Goal: Task Accomplishment & Management: Use online tool/utility

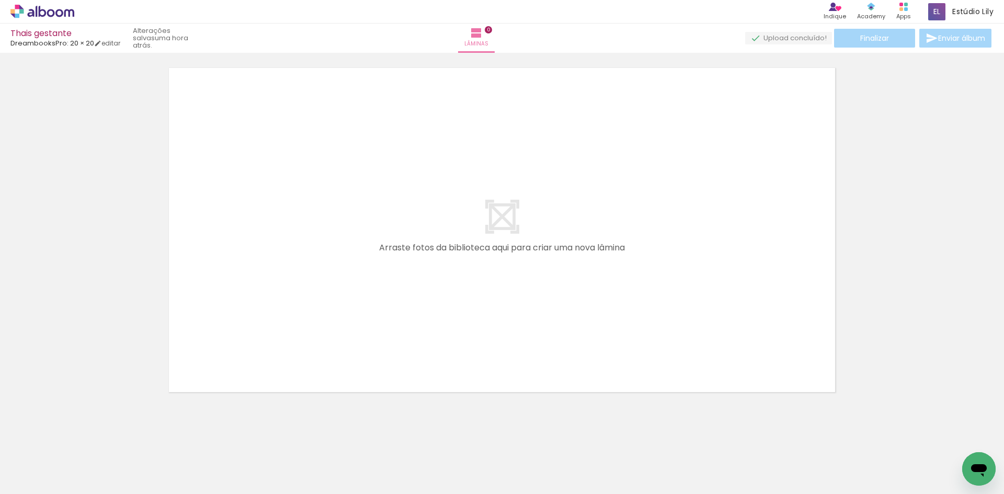
scroll to position [33, 0]
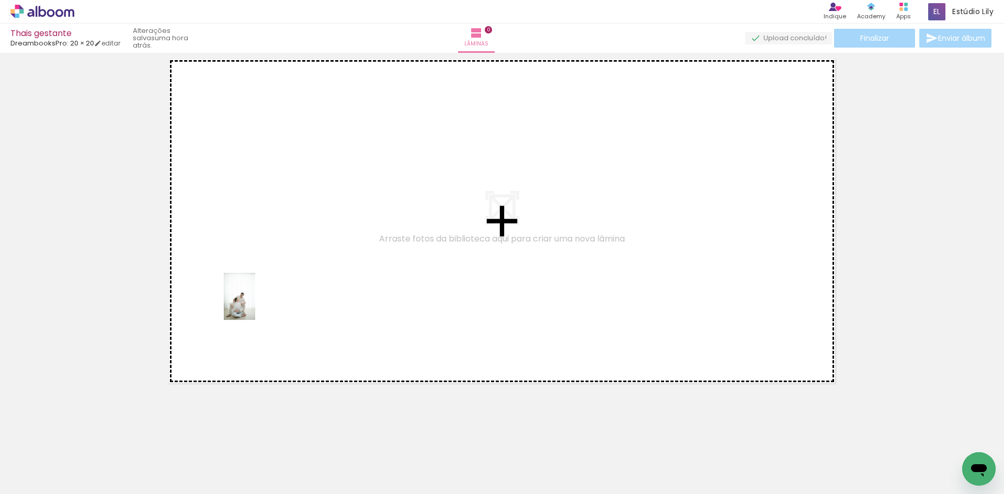
drag, startPoint x: 108, startPoint y: 454, endPoint x: 255, endPoint y: 304, distance: 209.4
click at [255, 304] on quentale-workspace at bounding box center [502, 247] width 1004 height 494
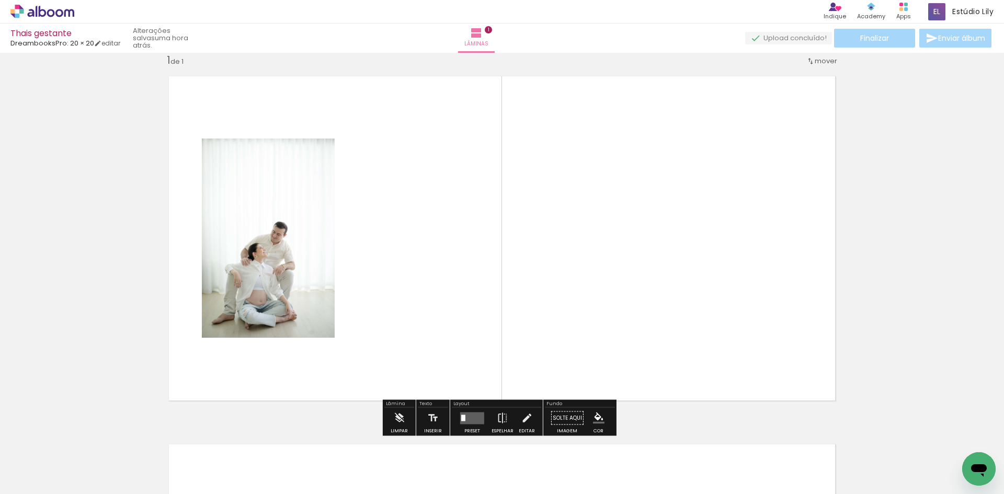
scroll to position [14, 0]
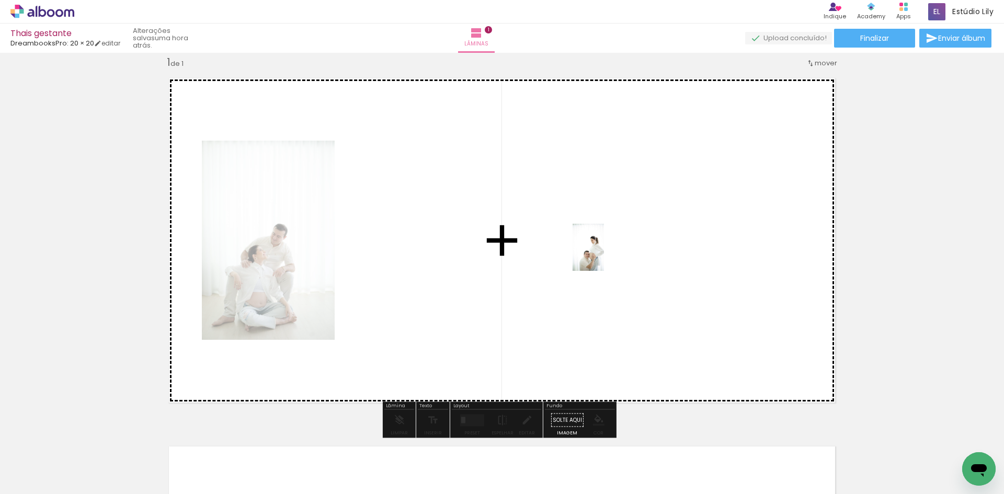
drag, startPoint x: 222, startPoint y: 474, endPoint x: 604, endPoint y: 255, distance: 440.3
click at [604, 255] on quentale-workspace at bounding box center [502, 247] width 1004 height 494
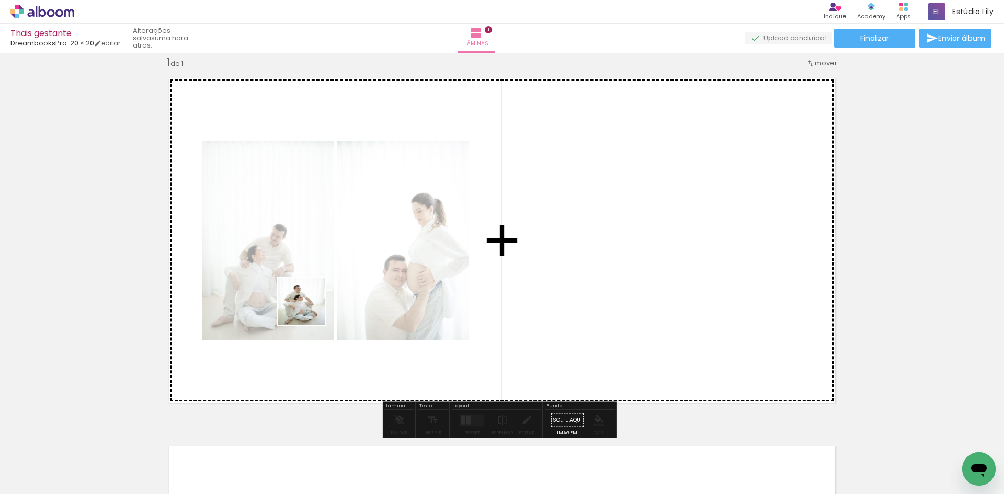
drag, startPoint x: 166, startPoint y: 467, endPoint x: 309, endPoint y: 309, distance: 212.6
click at [309, 309] on quentale-workspace at bounding box center [502, 247] width 1004 height 494
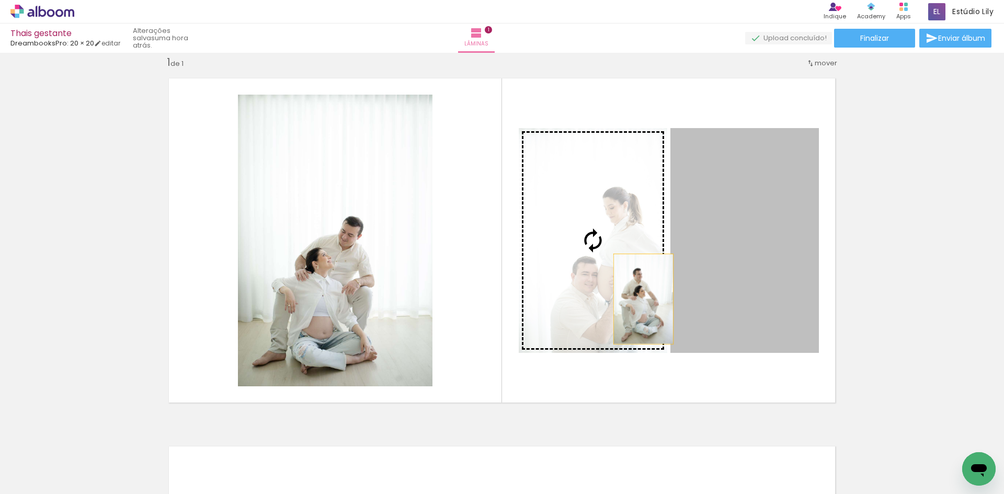
drag, startPoint x: 699, startPoint y: 296, endPoint x: 634, endPoint y: 299, distance: 64.9
click at [0, 0] on slot at bounding box center [0, 0] width 0 height 0
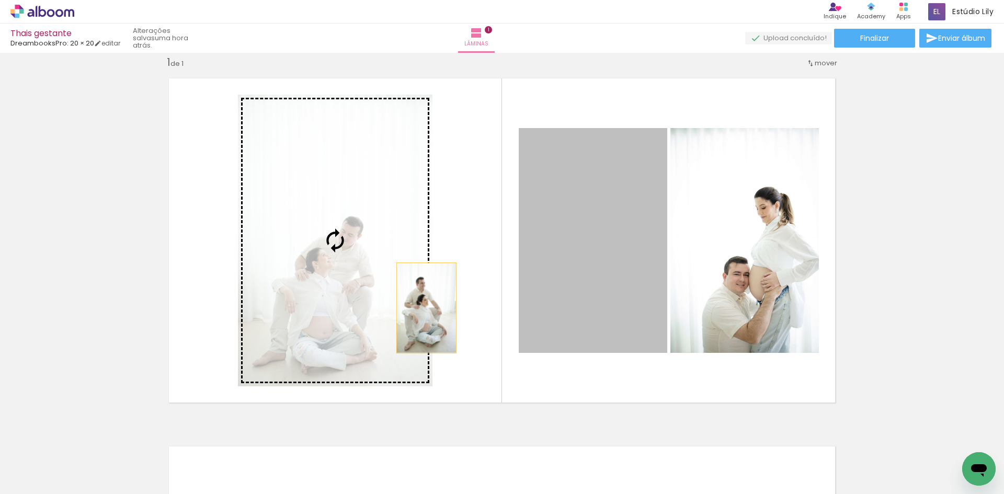
drag, startPoint x: 473, startPoint y: 302, endPoint x: 423, endPoint y: 308, distance: 50.5
click at [0, 0] on slot at bounding box center [0, 0] width 0 height 0
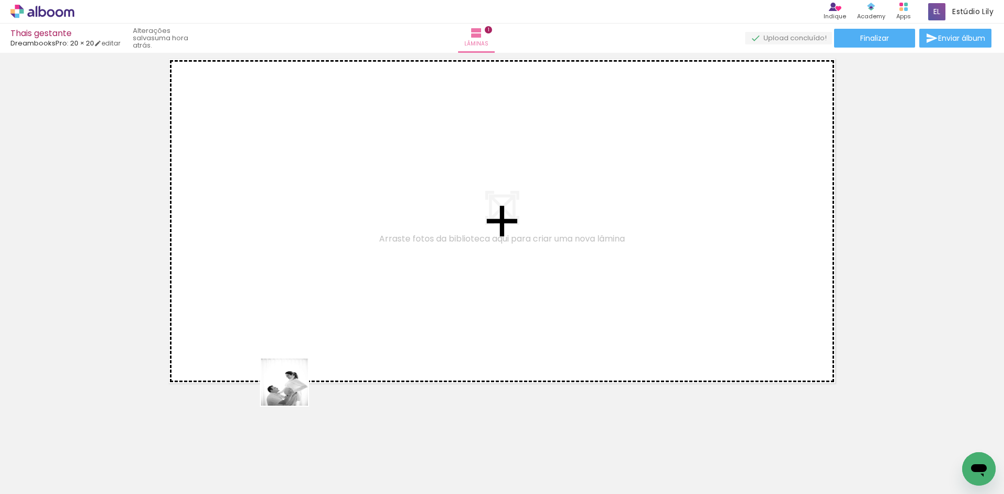
drag, startPoint x: 292, startPoint y: 390, endPoint x: 292, endPoint y: 330, distance: 60.7
click at [284, 302] on quentale-workspace at bounding box center [502, 247] width 1004 height 494
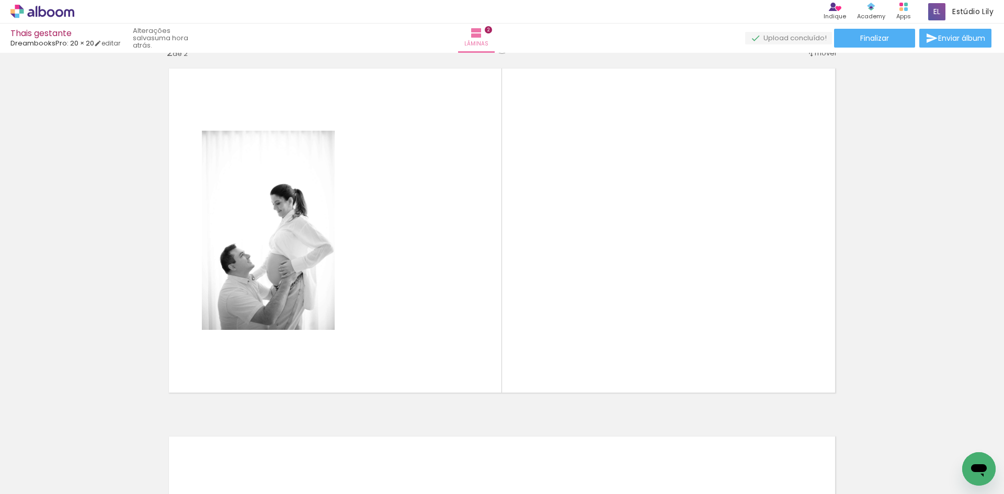
scroll to position [382, 0]
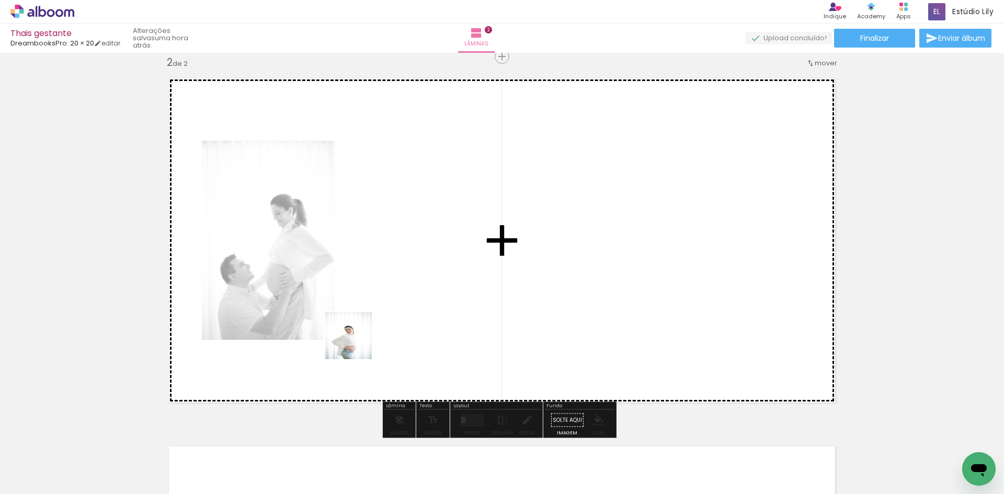
drag, startPoint x: 347, startPoint y: 473, endPoint x: 367, endPoint y: 297, distance: 176.9
click at [367, 297] on quentale-workspace at bounding box center [502, 247] width 1004 height 494
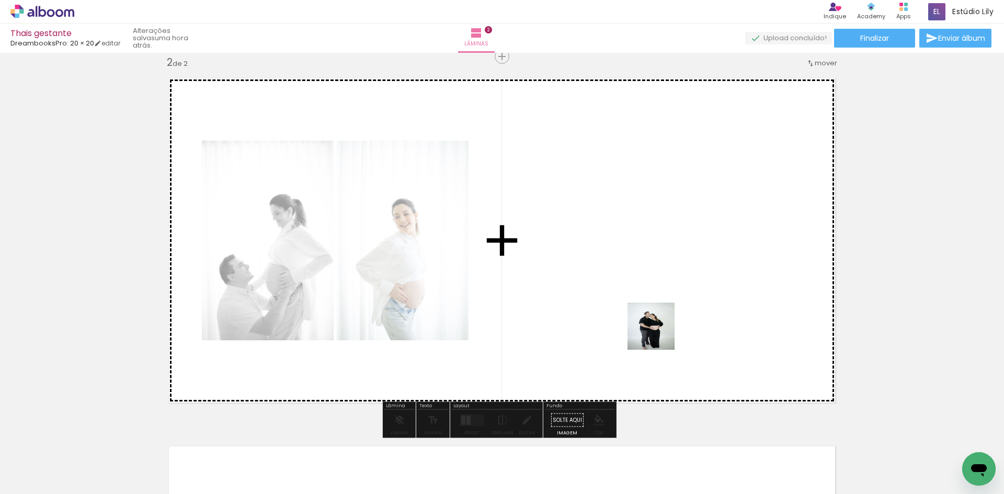
drag, startPoint x: 408, startPoint y: 474, endPoint x: 705, endPoint y: 289, distance: 350.1
click at [705, 289] on quentale-workspace at bounding box center [502, 247] width 1004 height 494
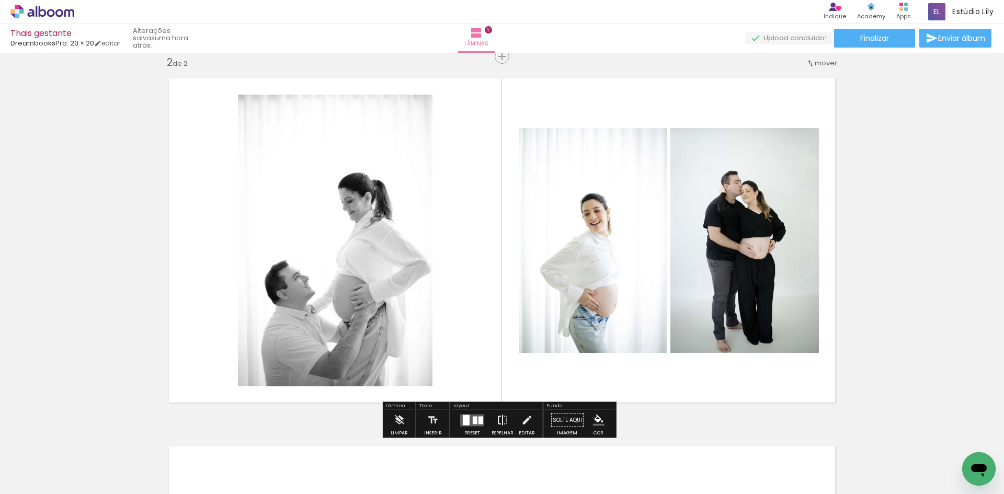
click at [506, 422] on paper-button "Espelhar" at bounding box center [502, 423] width 27 height 27
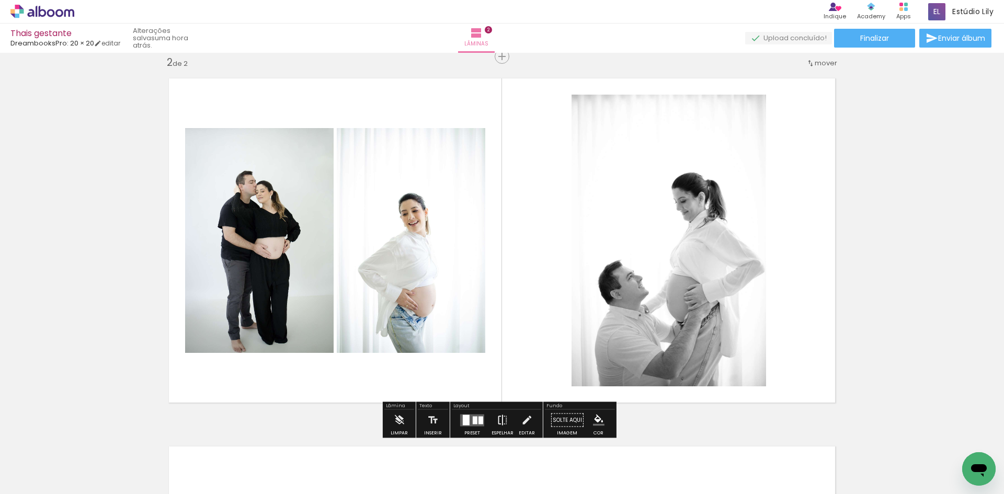
click at [506, 422] on paper-button "Espelhar" at bounding box center [502, 423] width 27 height 27
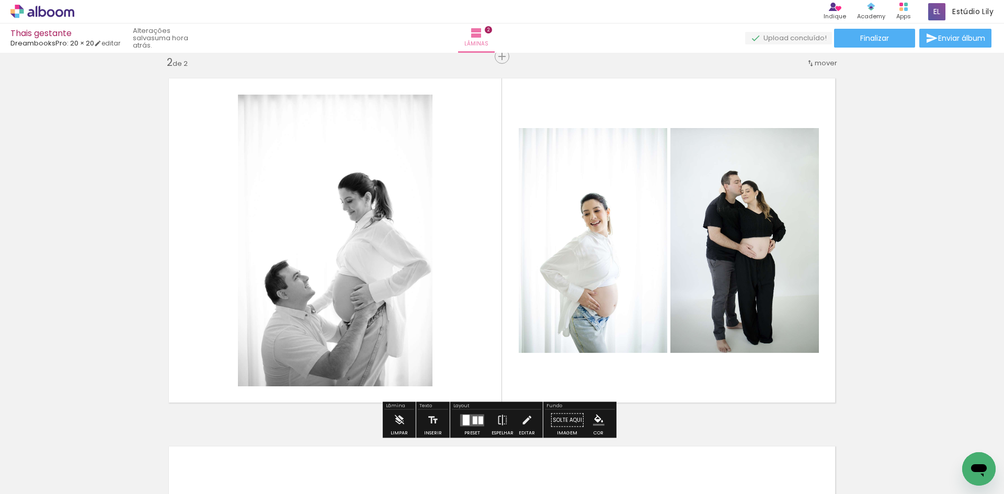
click at [479, 422] on div at bounding box center [481, 420] width 5 height 8
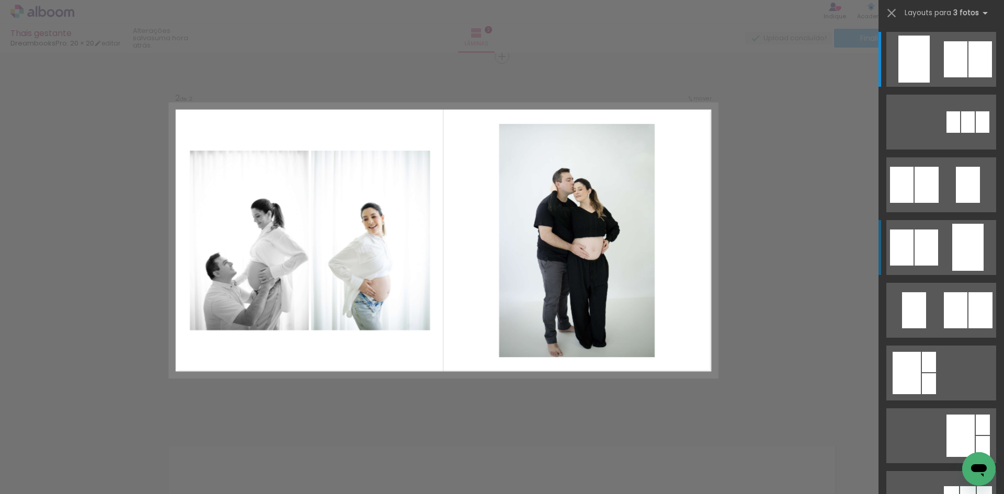
click at [941, 237] on quentale-layouter at bounding box center [942, 247] width 110 height 55
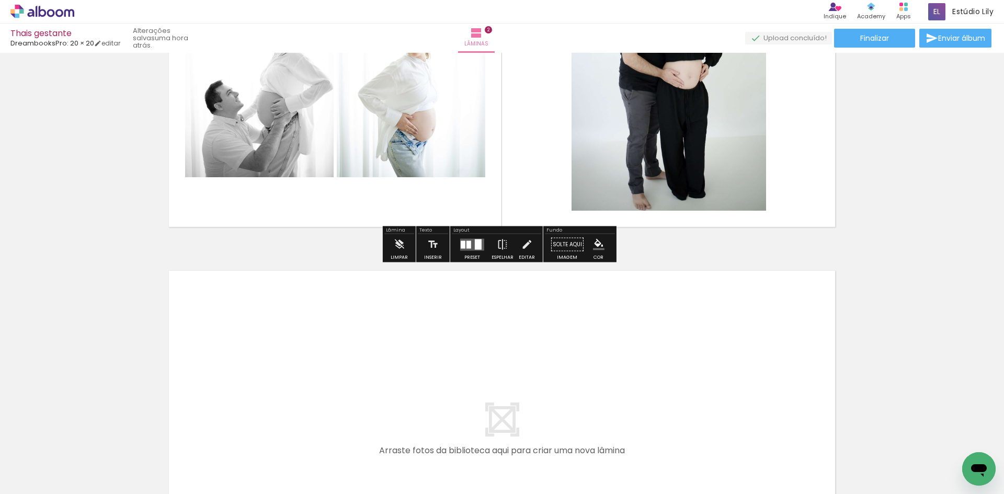
scroll to position [591, 0]
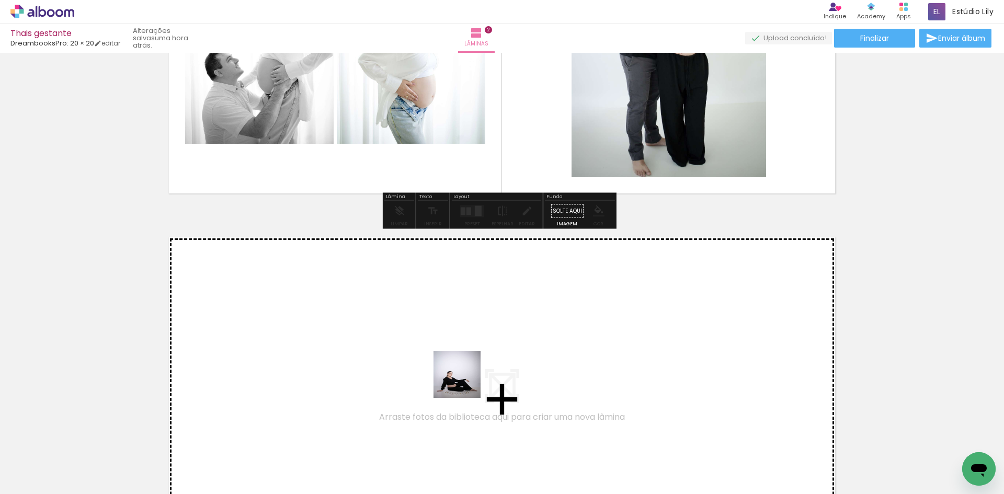
drag, startPoint x: 465, startPoint y: 408, endPoint x: 466, endPoint y: 353, distance: 55.5
click at [466, 353] on quentale-workspace at bounding box center [502, 247] width 1004 height 494
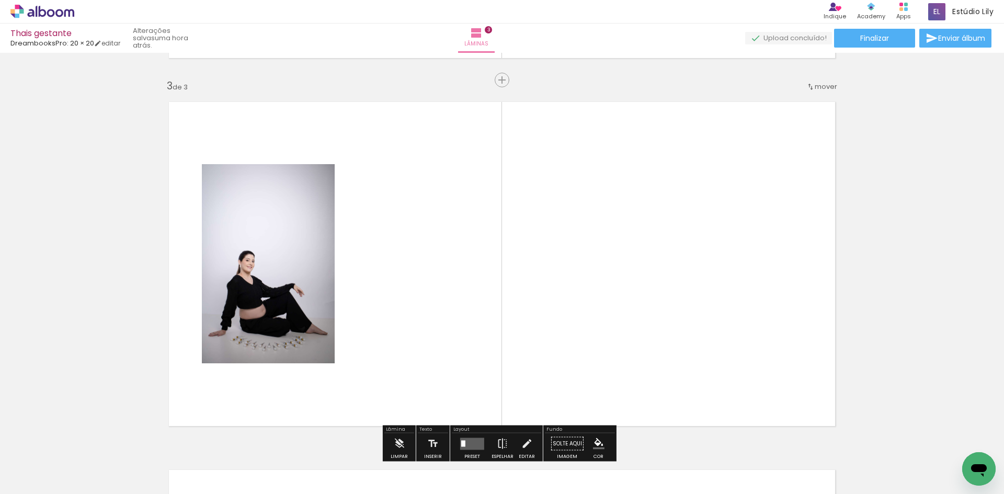
scroll to position [750, 0]
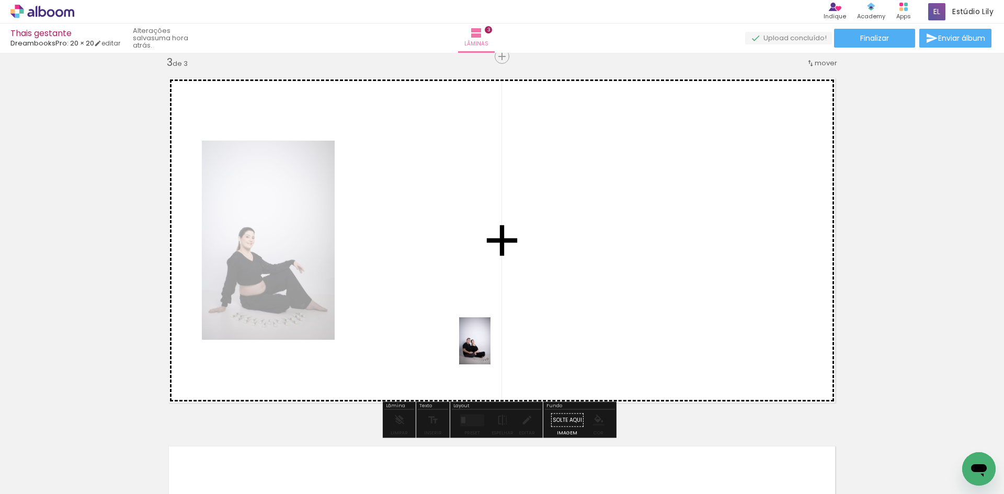
drag, startPoint x: 512, startPoint y: 461, endPoint x: 491, endPoint y: 349, distance: 114.0
click at [491, 349] on quentale-workspace at bounding box center [502, 247] width 1004 height 494
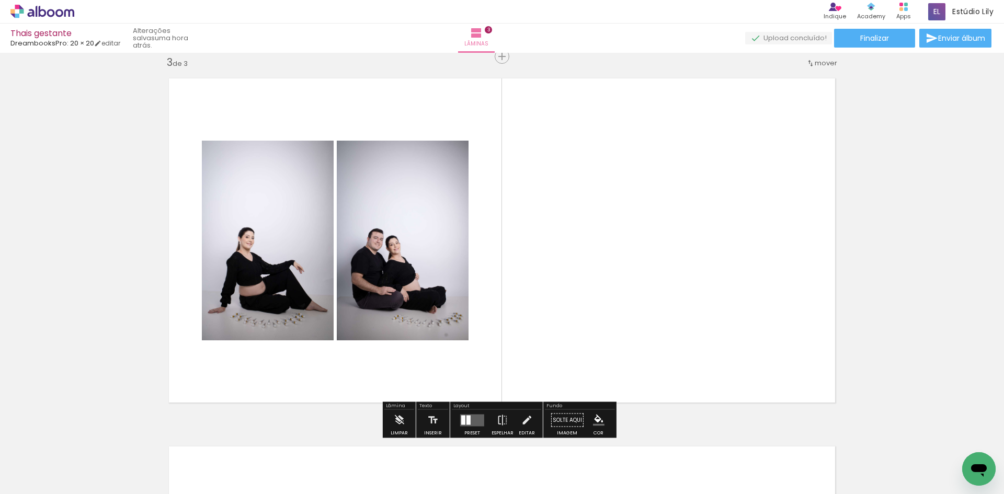
click at [477, 419] on quentale-layouter at bounding box center [472, 420] width 24 height 12
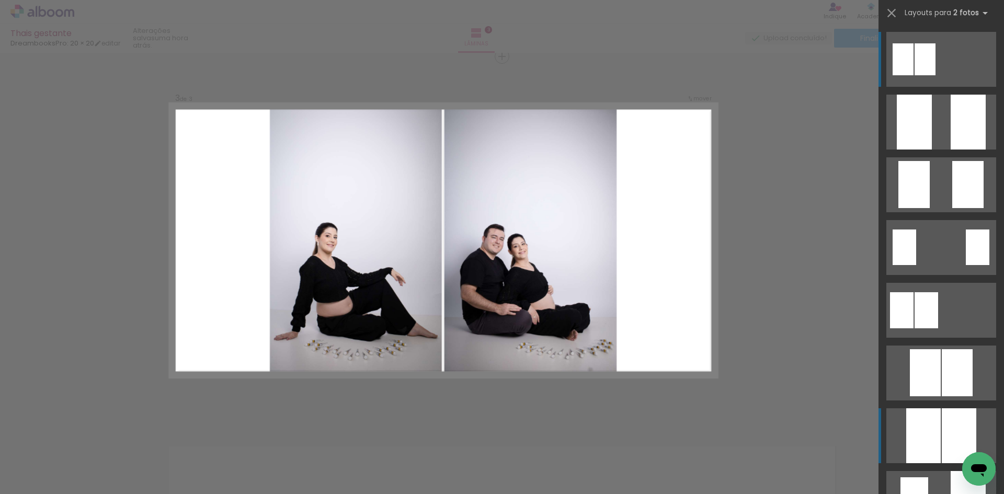
click at [942, 433] on div at bounding box center [959, 436] width 35 height 55
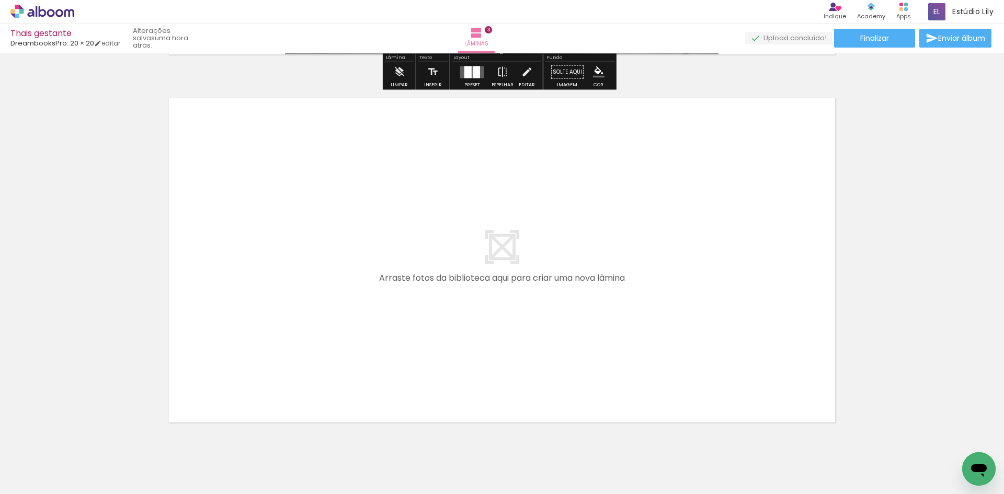
scroll to position [1138, 0]
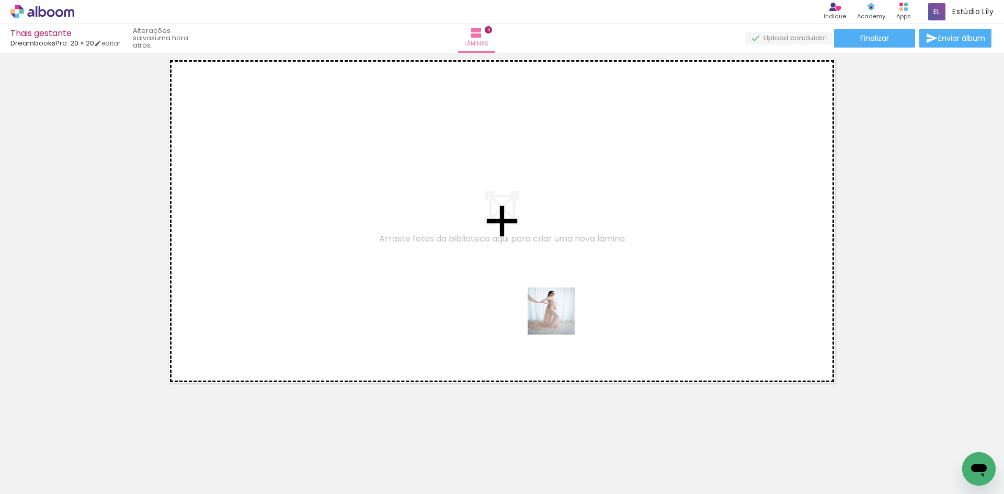
drag, startPoint x: 578, startPoint y: 460, endPoint x: 559, endPoint y: 319, distance: 142.5
click at [559, 319] on quentale-workspace at bounding box center [502, 247] width 1004 height 494
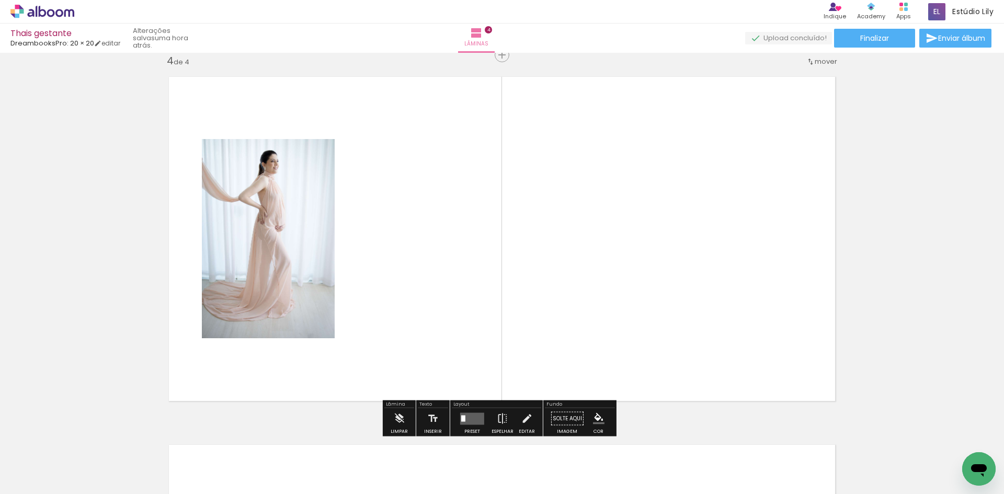
scroll to position [1118, 0]
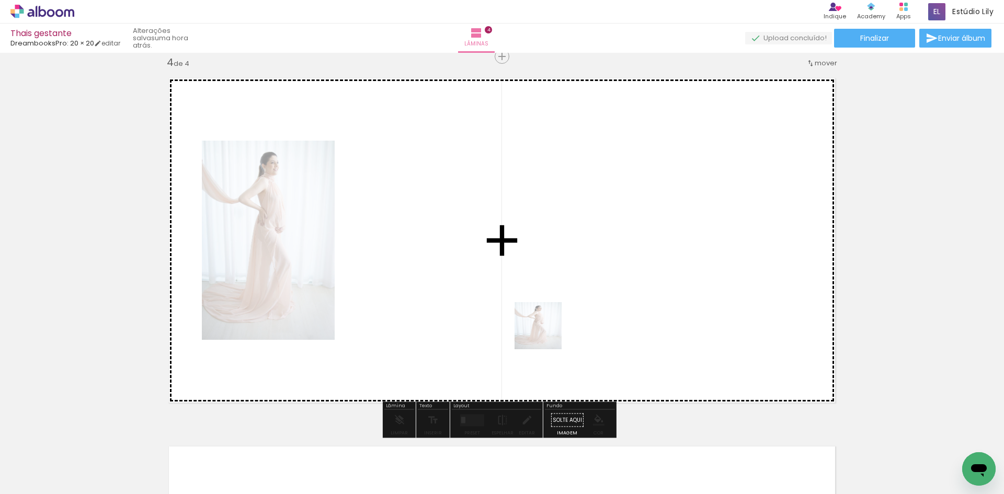
drag, startPoint x: 592, startPoint y: 464, endPoint x: 527, endPoint y: 281, distance: 194.2
click at [527, 281] on quentale-workspace at bounding box center [502, 247] width 1004 height 494
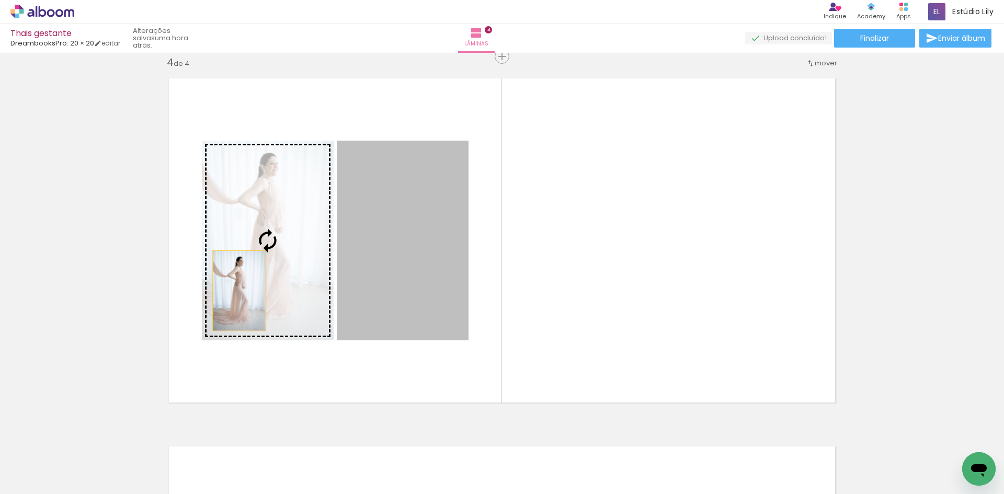
drag, startPoint x: 409, startPoint y: 235, endPoint x: 6, endPoint y: 296, distance: 407.9
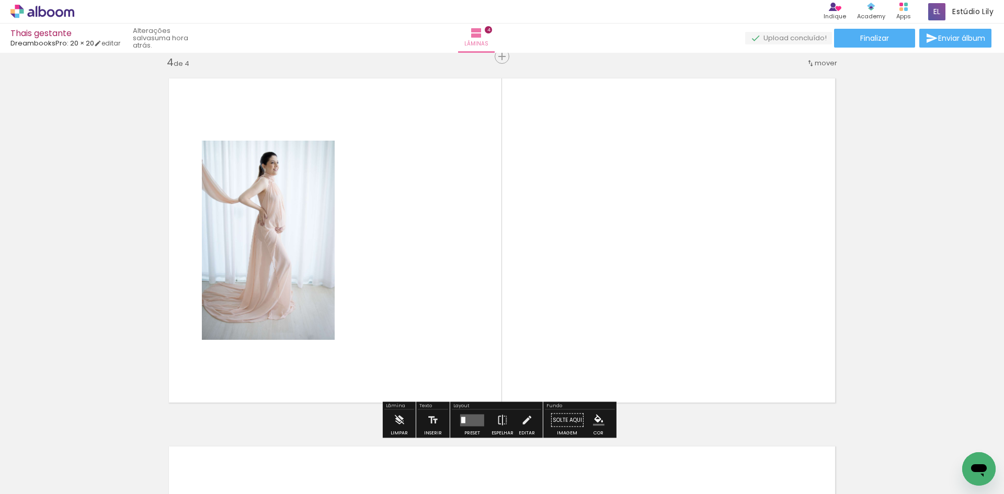
drag, startPoint x: 639, startPoint y: 470, endPoint x: 574, endPoint y: 215, distance: 263.3
click at [574, 215] on quentale-workspace at bounding box center [502, 247] width 1004 height 494
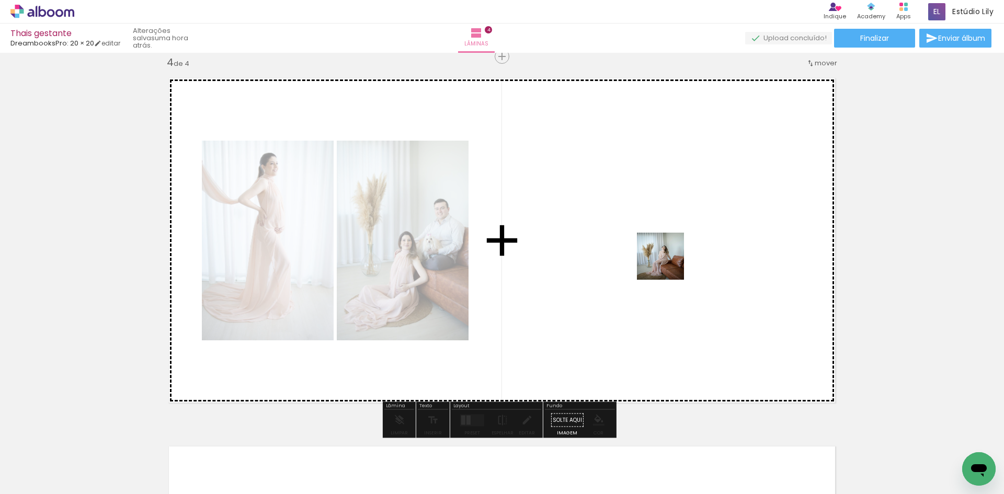
drag, startPoint x: 700, startPoint y: 457, endPoint x: 667, endPoint y: 261, distance: 199.4
click at [667, 261] on quentale-workspace at bounding box center [502, 247] width 1004 height 494
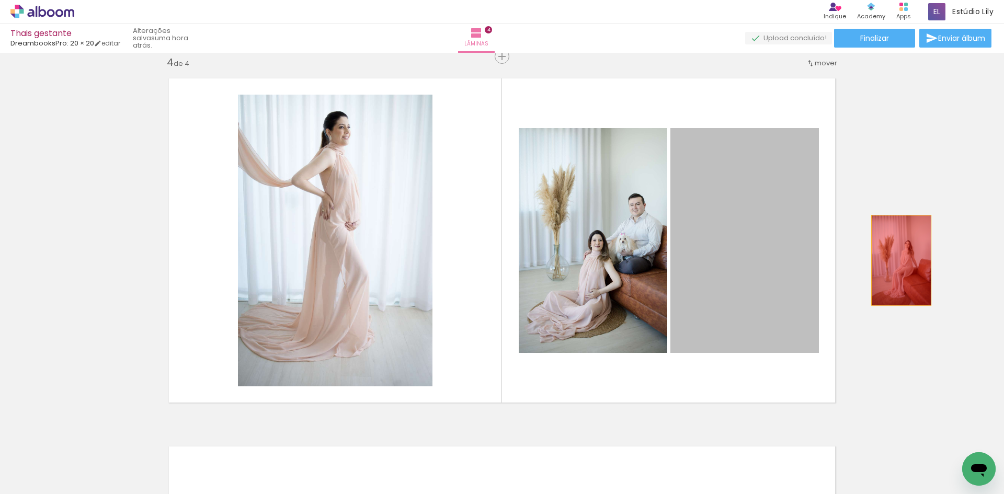
drag, startPoint x: 782, startPoint y: 266, endPoint x: 898, endPoint y: 261, distance: 115.7
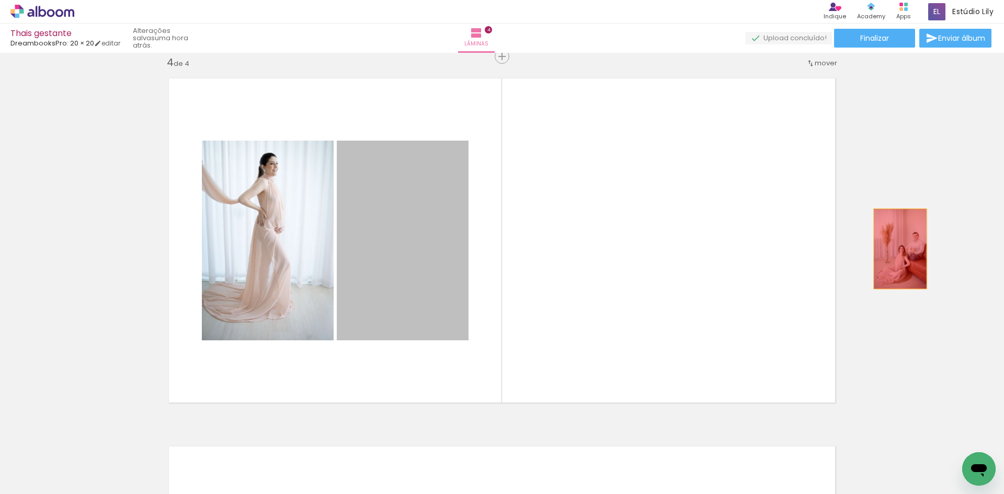
drag, startPoint x: 447, startPoint y: 258, endPoint x: 898, endPoint y: 248, distance: 451.0
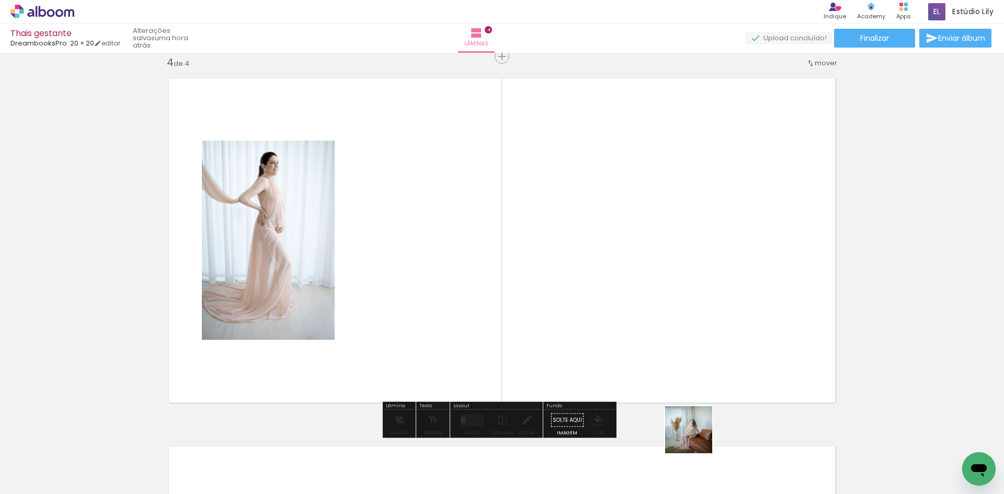
drag, startPoint x: 699, startPoint y: 465, endPoint x: 652, endPoint y: 324, distance: 147.9
click at [652, 324] on quentale-workspace at bounding box center [502, 247] width 1004 height 494
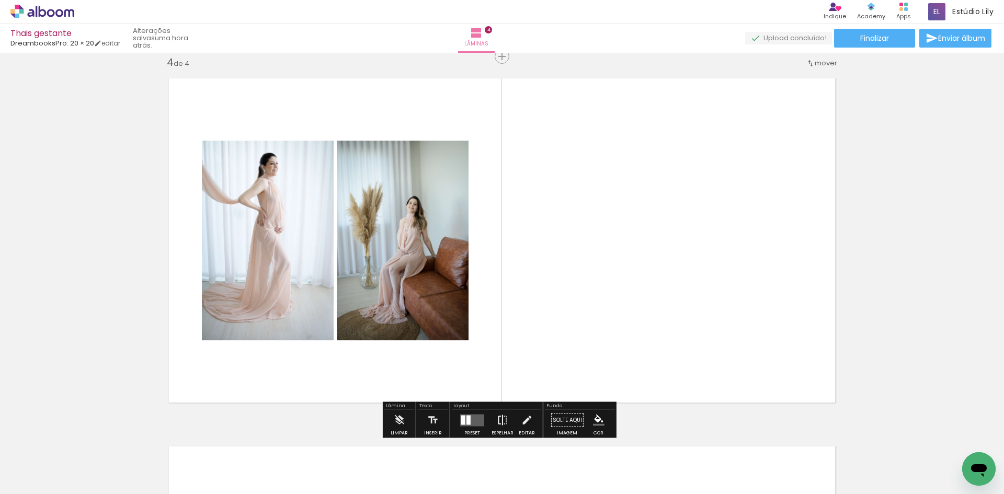
click at [489, 418] on paper-button "Espelhar" at bounding box center [502, 423] width 27 height 27
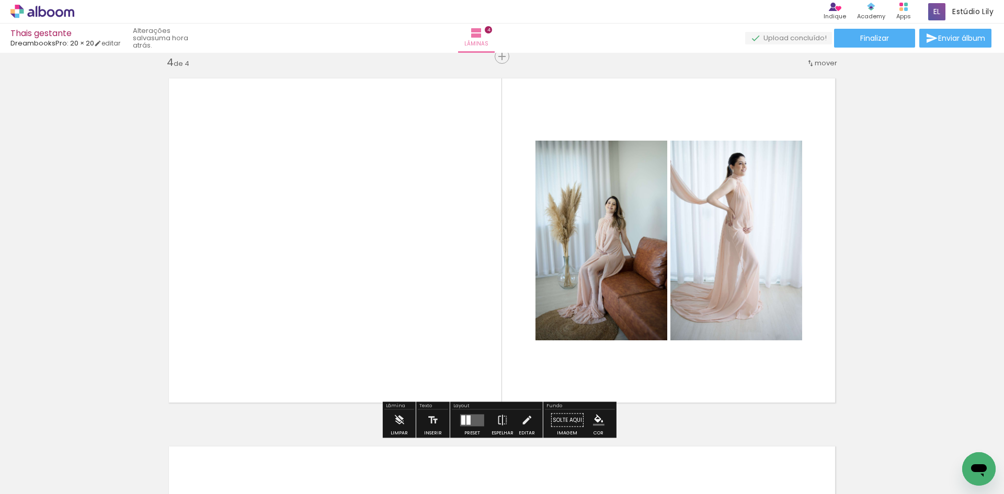
click at [471, 418] on quentale-layouter at bounding box center [472, 420] width 24 height 12
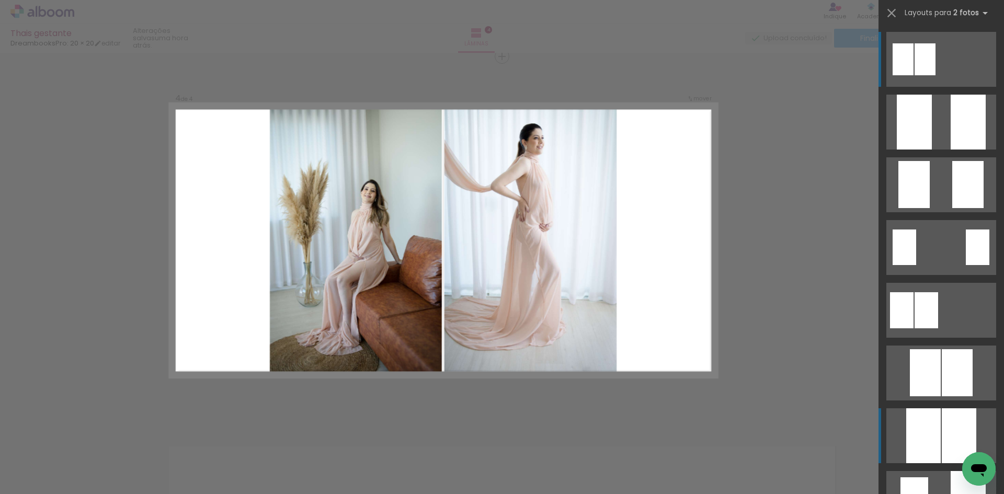
click at [953, 434] on div at bounding box center [959, 436] width 35 height 55
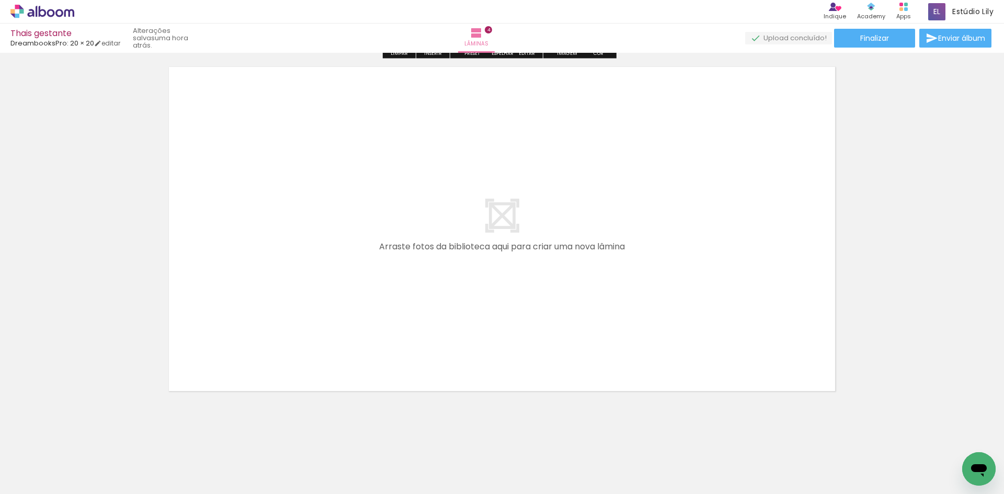
scroll to position [1506, 0]
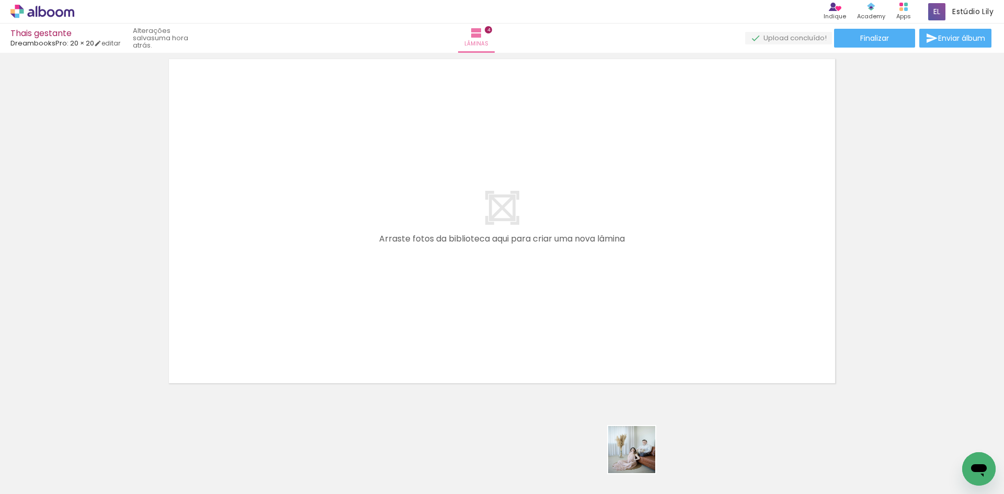
drag, startPoint x: 639, startPoint y: 472, endPoint x: 637, endPoint y: 365, distance: 106.7
click at [637, 365] on quentale-workspace at bounding box center [502, 247] width 1004 height 494
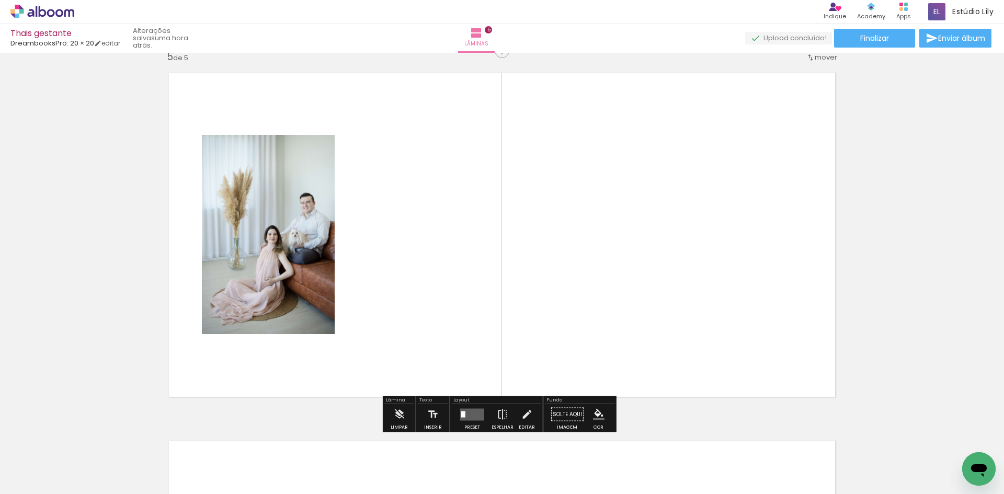
scroll to position [1487, 0]
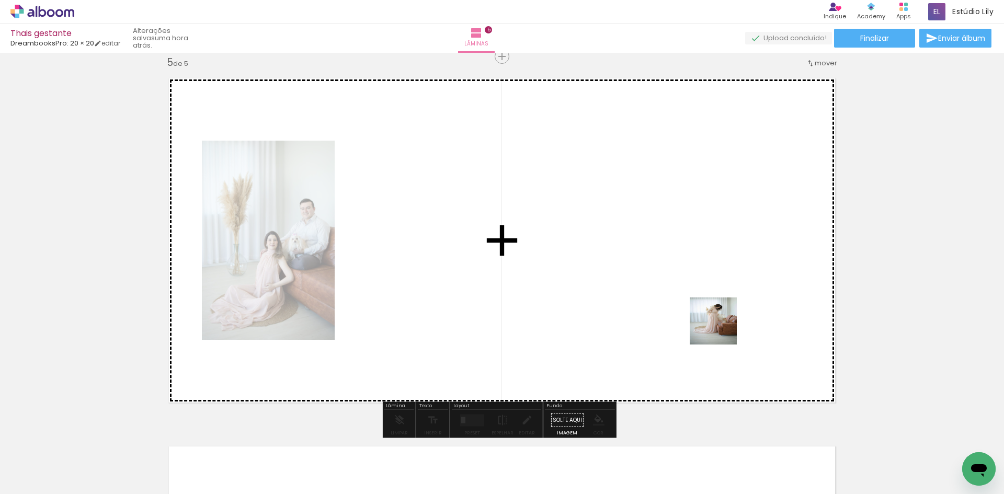
drag, startPoint x: 761, startPoint y: 460, endPoint x: 721, endPoint y: 329, distance: 136.7
click at [721, 329] on quentale-workspace at bounding box center [502, 247] width 1004 height 494
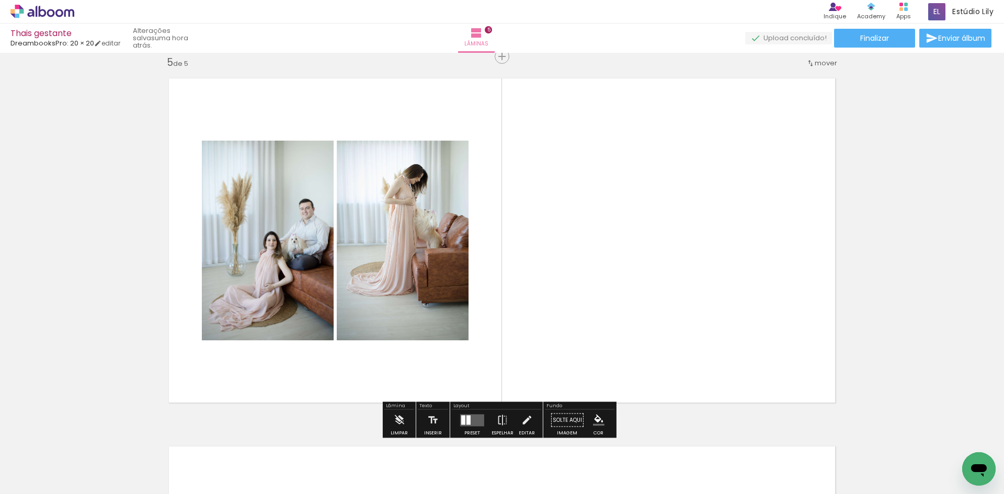
click at [468, 417] on div at bounding box center [469, 419] width 4 height 9
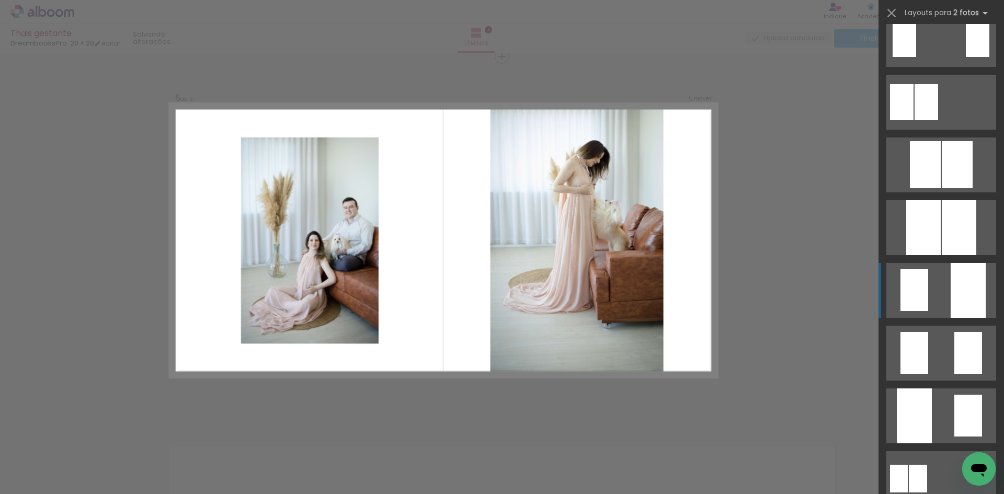
scroll to position [209, 0]
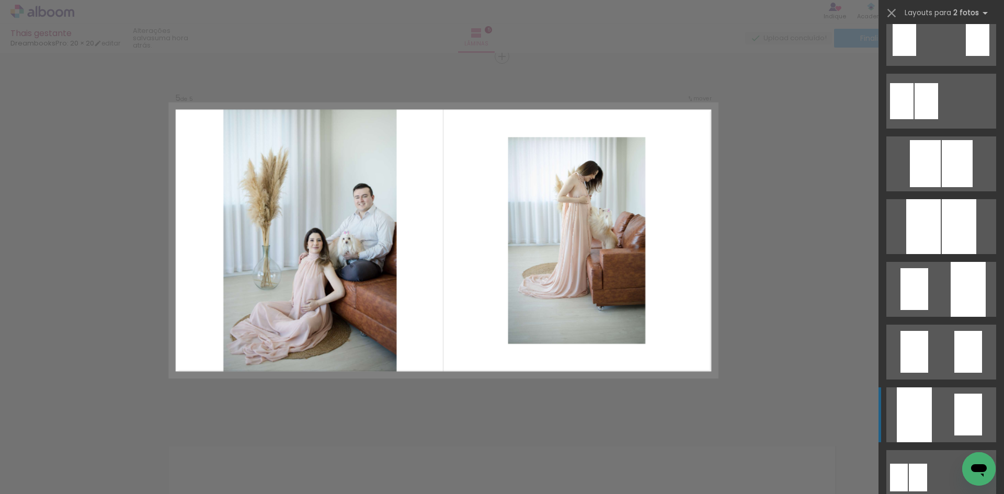
click at [939, 401] on quentale-layouter at bounding box center [942, 415] width 110 height 55
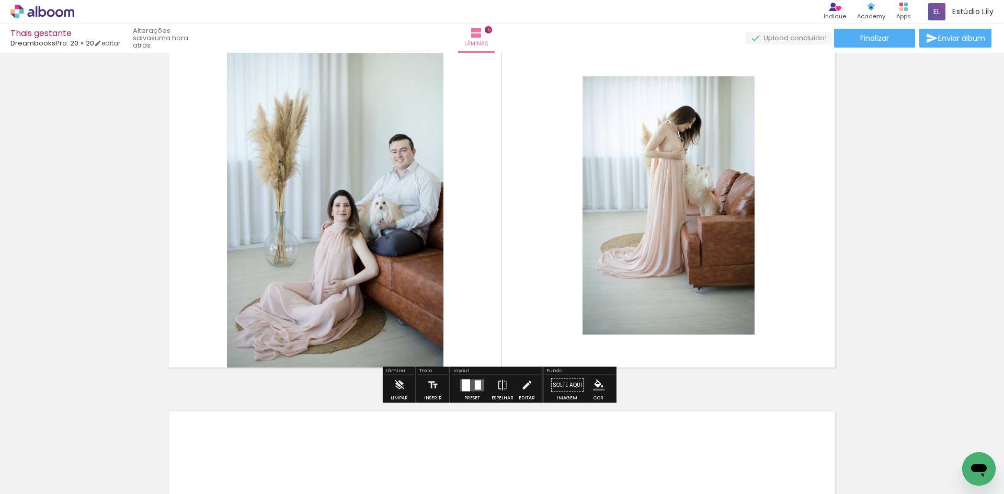
scroll to position [1539, 0]
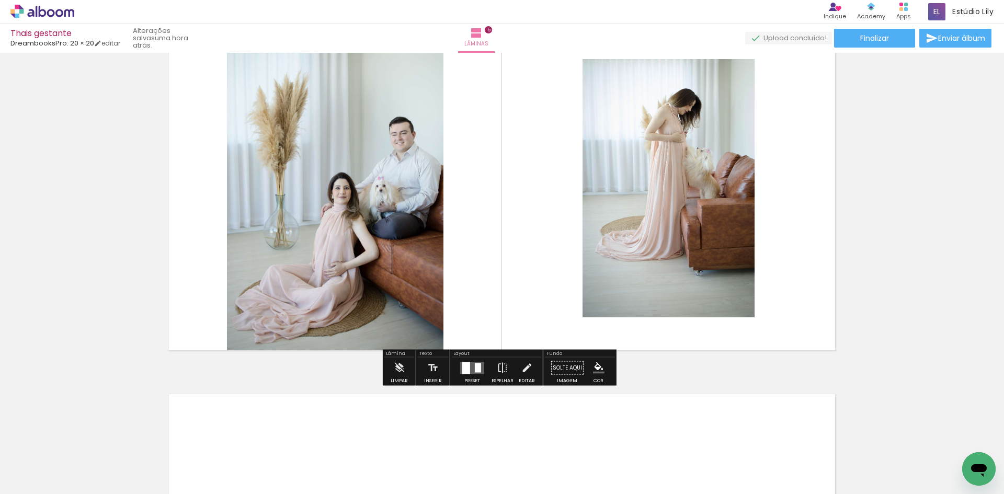
click at [403, 135] on quentale-photo at bounding box center [335, 188] width 217 height 342
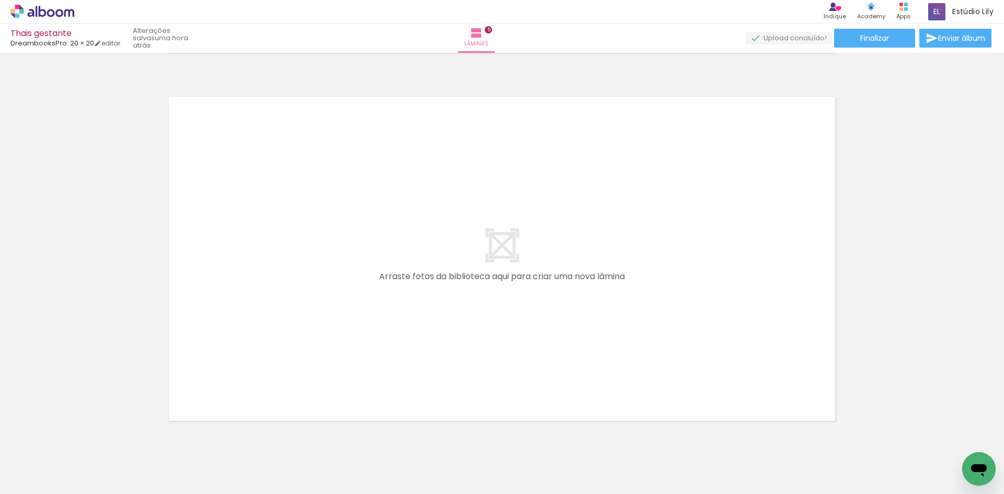
scroll to position [1874, 0]
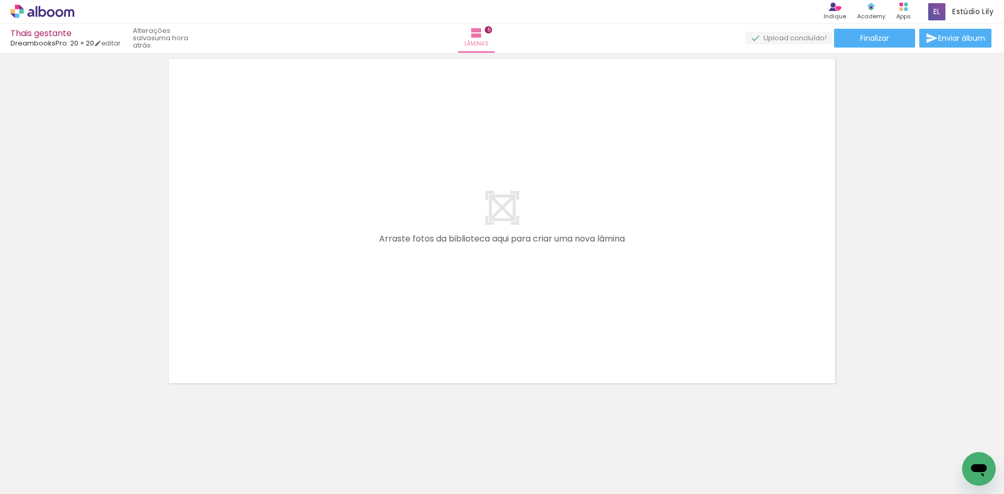
drag, startPoint x: 817, startPoint y: 456, endPoint x: 755, endPoint y: 324, distance: 145.6
click at [755, 324] on quentale-workspace at bounding box center [502, 247] width 1004 height 494
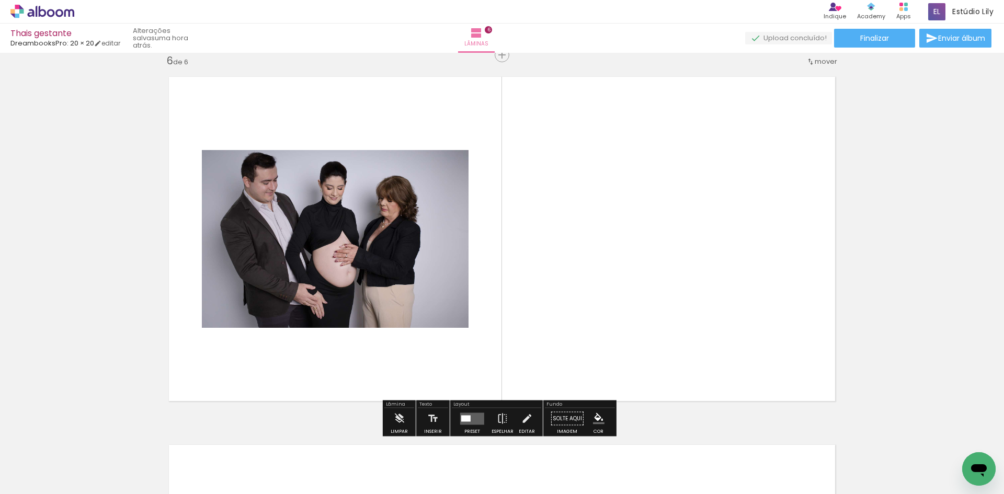
scroll to position [1855, 0]
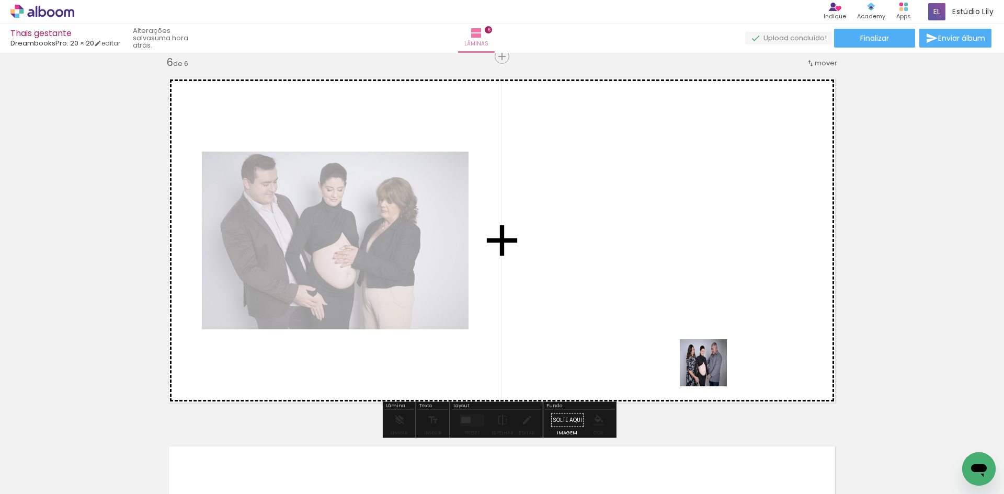
drag, startPoint x: 926, startPoint y: 463, endPoint x: 675, endPoint y: 340, distance: 279.1
click at [675, 340] on quentale-workspace at bounding box center [502, 247] width 1004 height 494
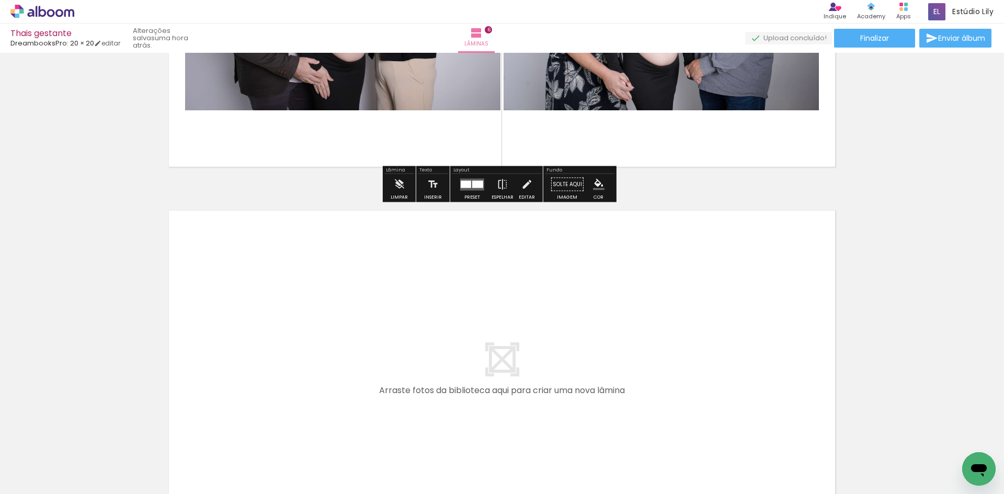
scroll to position [2116, 0]
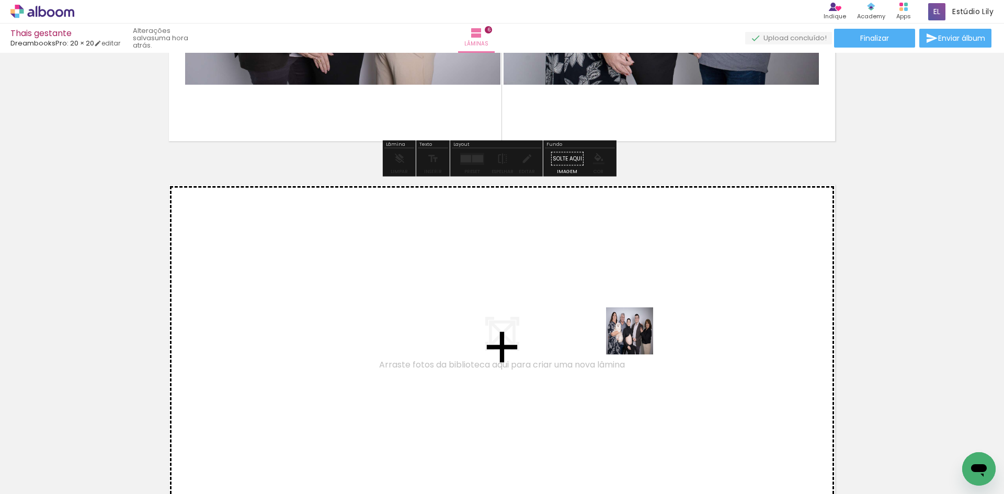
drag, startPoint x: 877, startPoint y: 457, endPoint x: 638, endPoint y: 339, distance: 266.5
click at [638, 339] on quentale-workspace at bounding box center [502, 247] width 1004 height 494
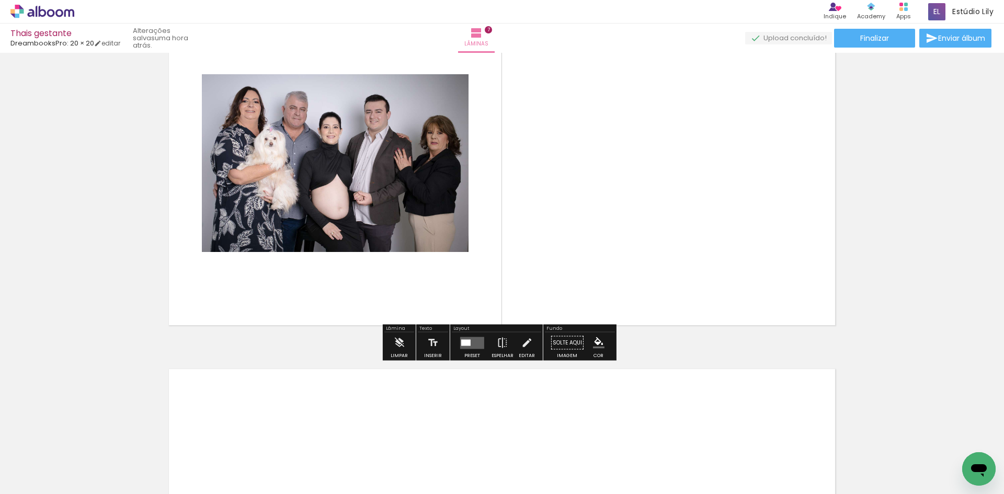
scroll to position [2328, 0]
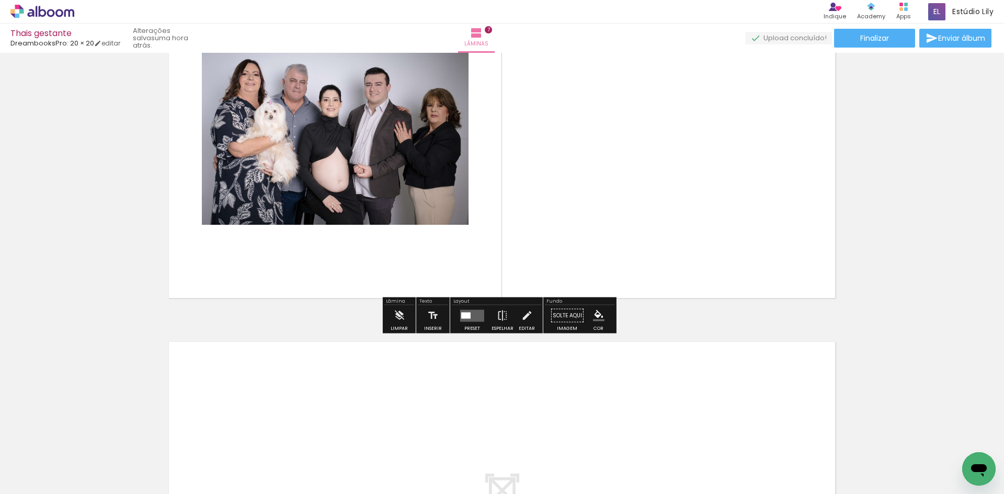
click at [466, 315] on div at bounding box center [465, 315] width 9 height 6
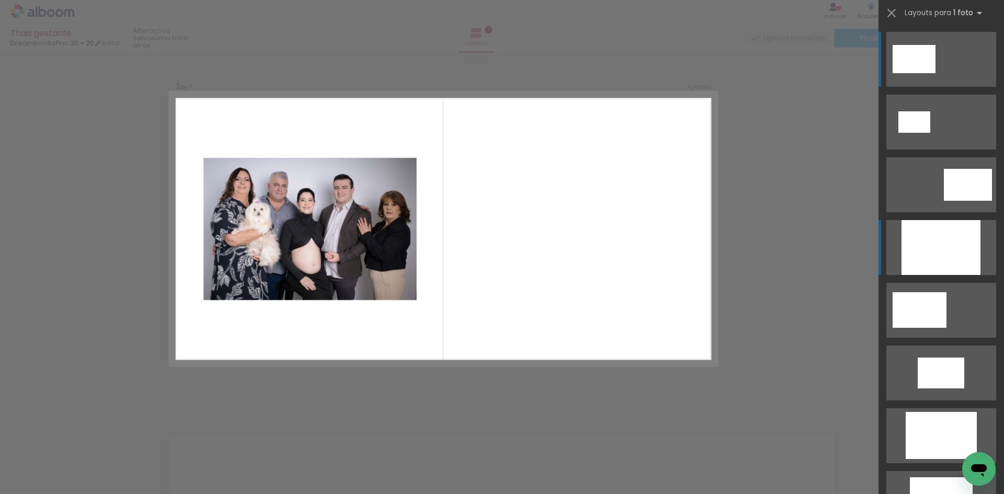
scroll to position [2223, 0]
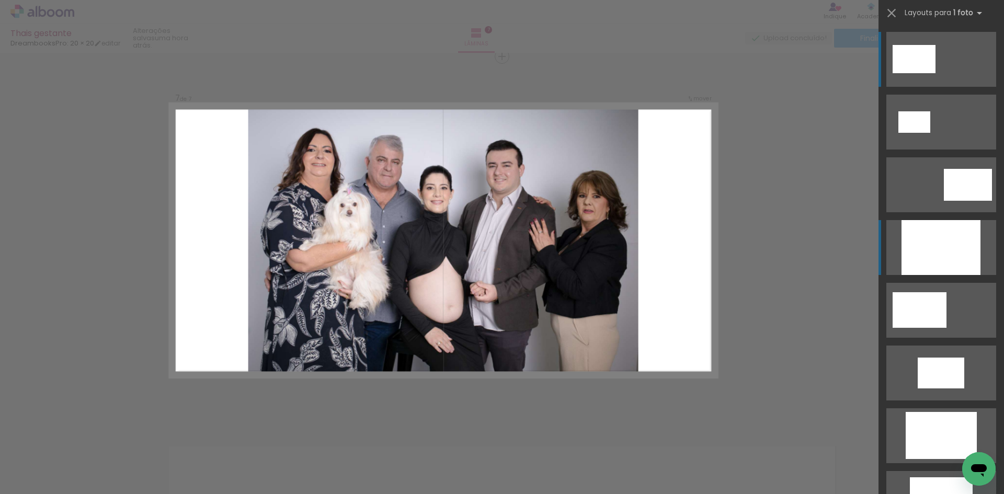
click at [935, 237] on div at bounding box center [941, 247] width 79 height 55
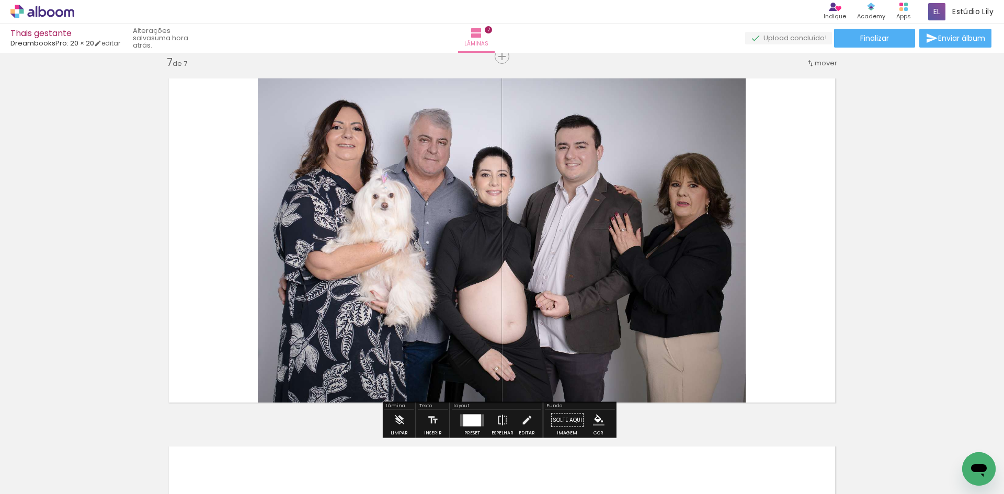
click at [467, 422] on div at bounding box center [472, 420] width 18 height 12
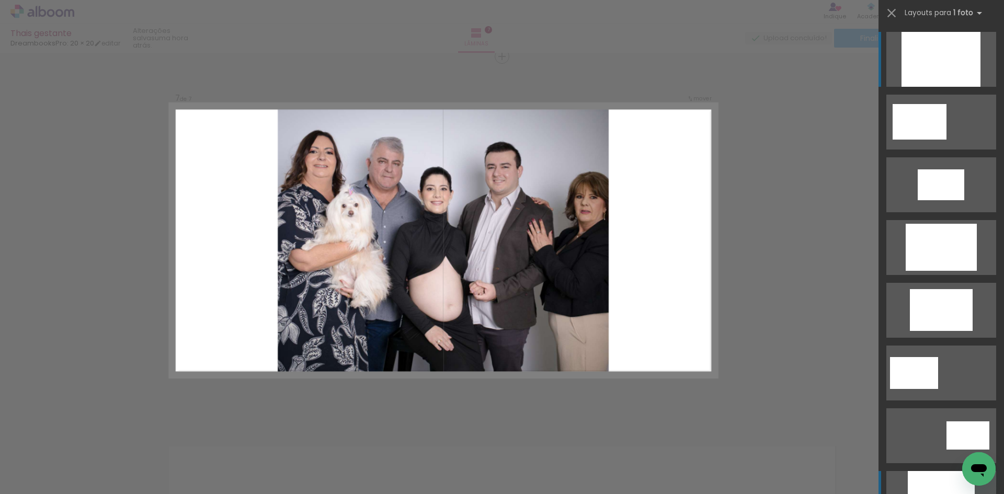
click at [943, 477] on div at bounding box center [941, 498] width 67 height 55
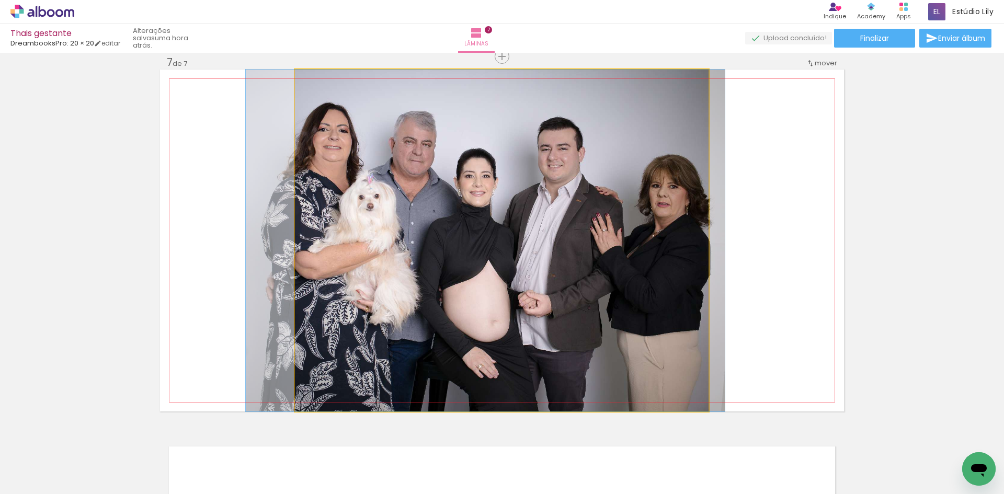
drag, startPoint x: 575, startPoint y: 292, endPoint x: 559, endPoint y: 291, distance: 16.2
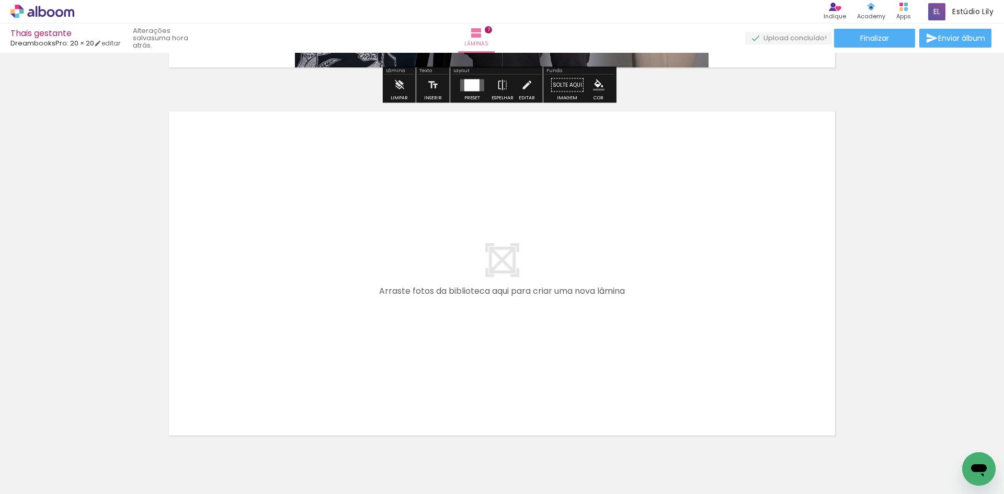
scroll to position [0, 256]
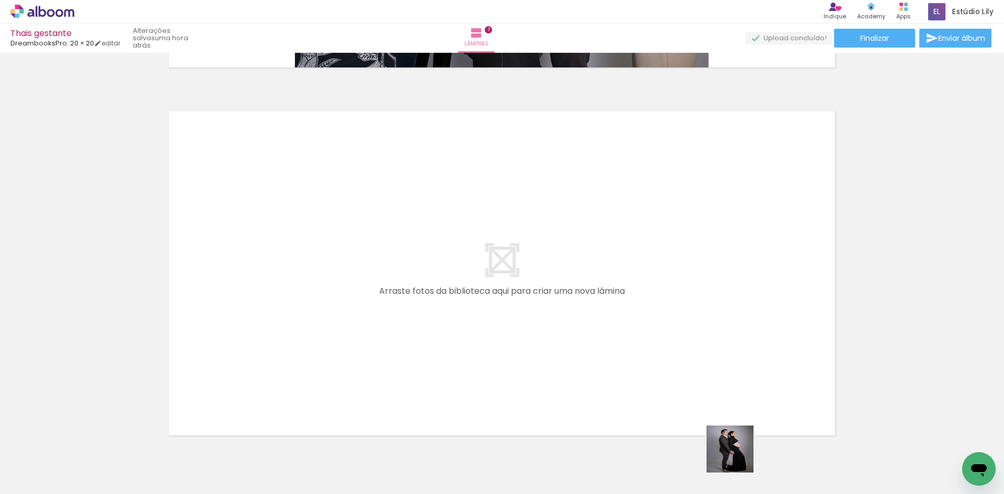
drag, startPoint x: 738, startPoint y: 457, endPoint x: 645, endPoint y: 320, distance: 165.4
click at [645, 320] on quentale-workspace at bounding box center [502, 247] width 1004 height 494
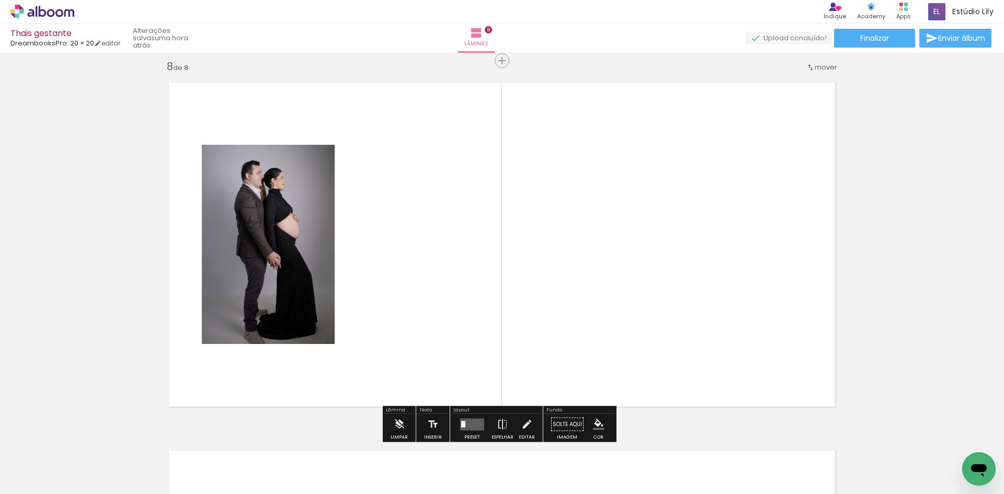
scroll to position [2591, 0]
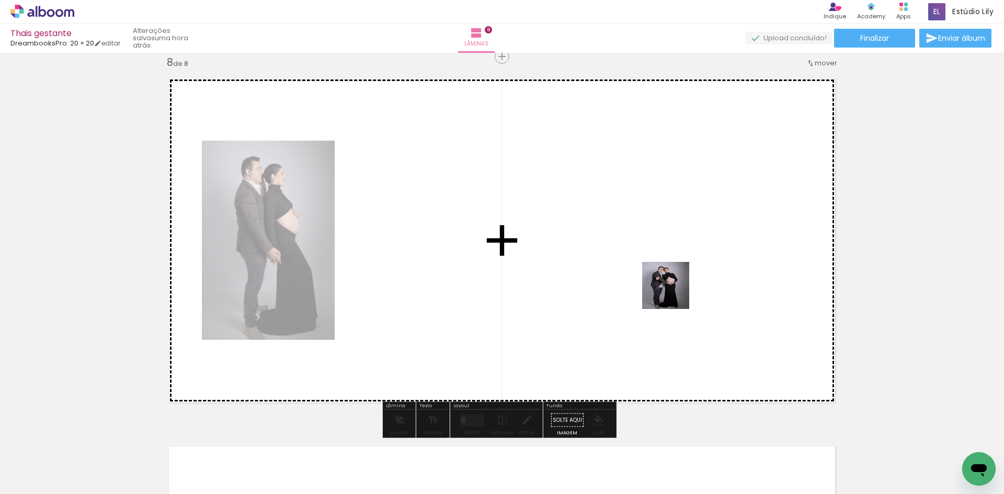
drag, startPoint x: 792, startPoint y: 462, endPoint x: 625, endPoint y: 265, distance: 259.0
click at [625, 265] on quentale-workspace at bounding box center [502, 247] width 1004 height 494
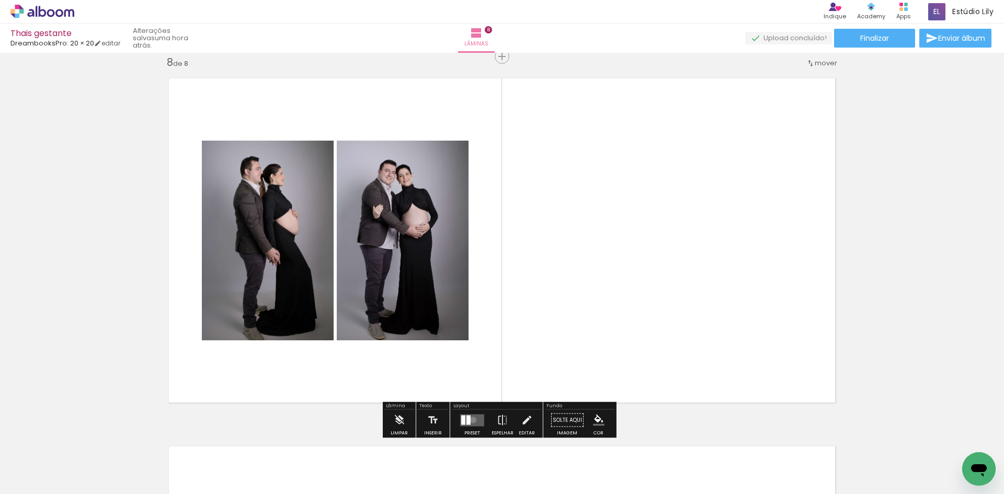
click at [471, 420] on quentale-layouter at bounding box center [472, 420] width 24 height 12
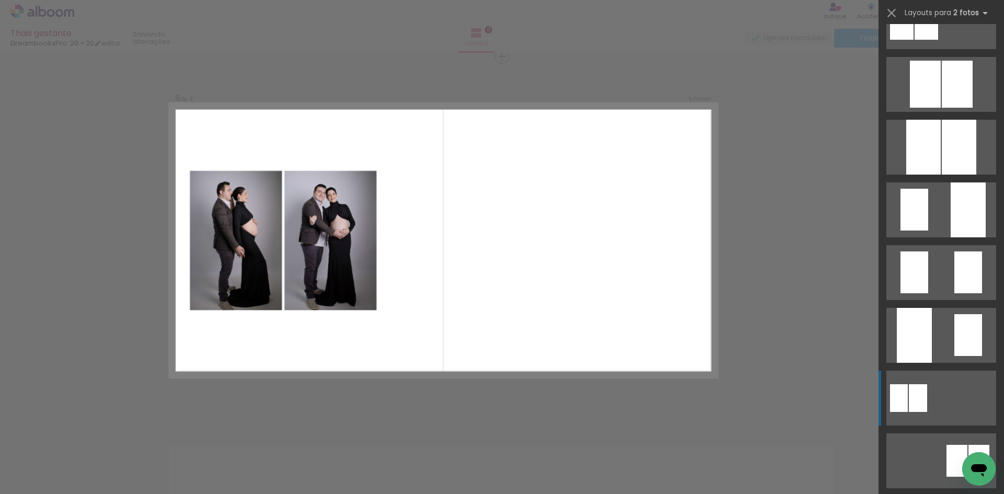
scroll to position [314, 0]
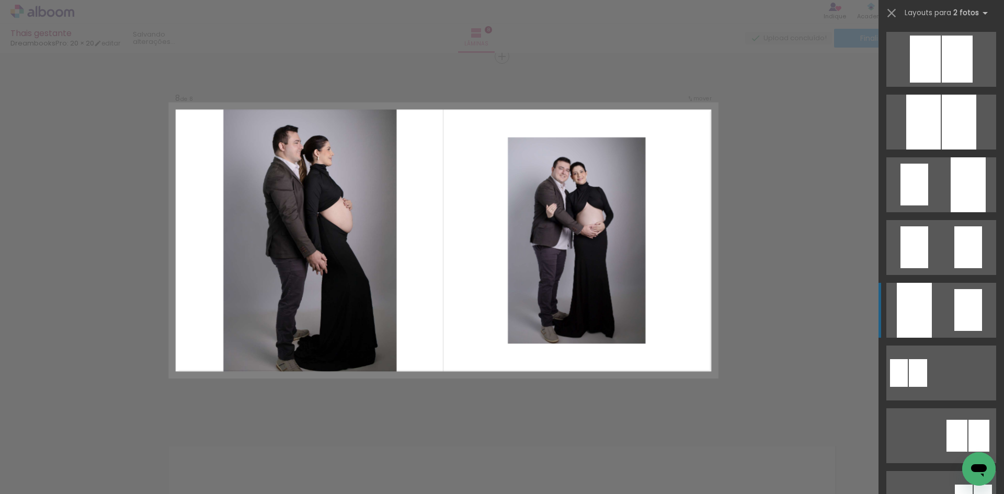
click at [926, 330] on div at bounding box center [914, 310] width 35 height 55
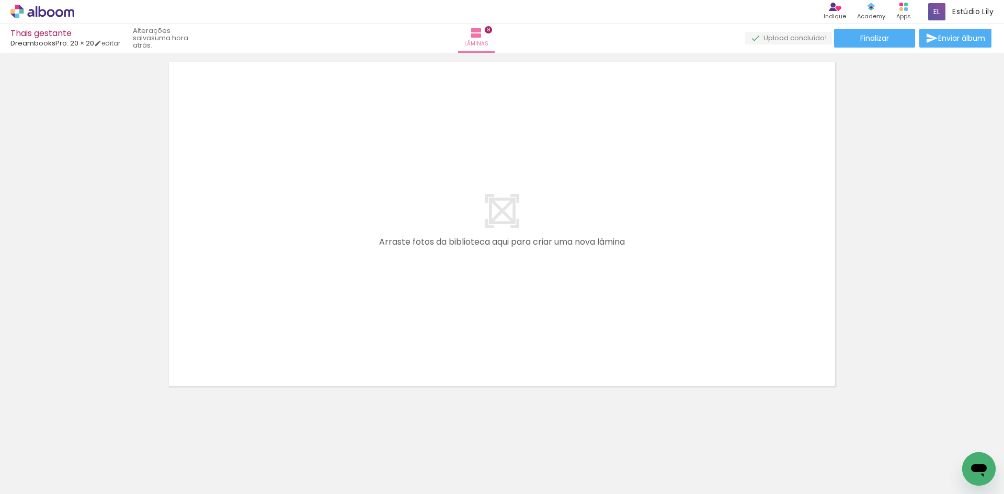
scroll to position [2979, 0]
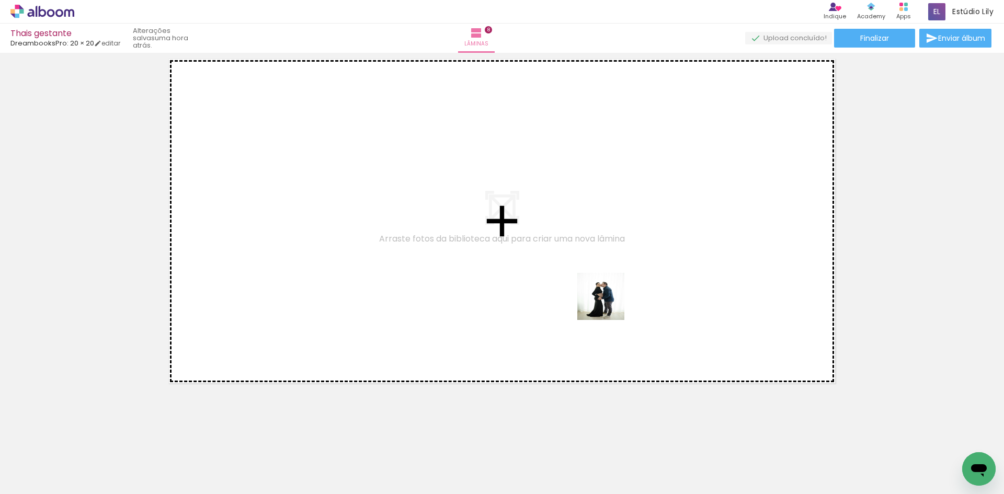
drag, startPoint x: 910, startPoint y: 463, endPoint x: 609, endPoint y: 304, distance: 340.4
click at [609, 304] on quentale-workspace at bounding box center [502, 247] width 1004 height 494
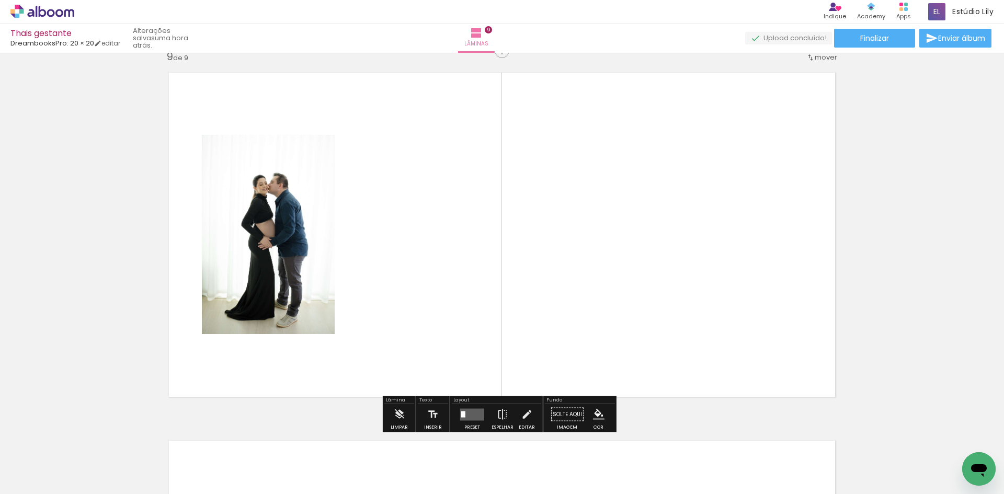
scroll to position [2960, 0]
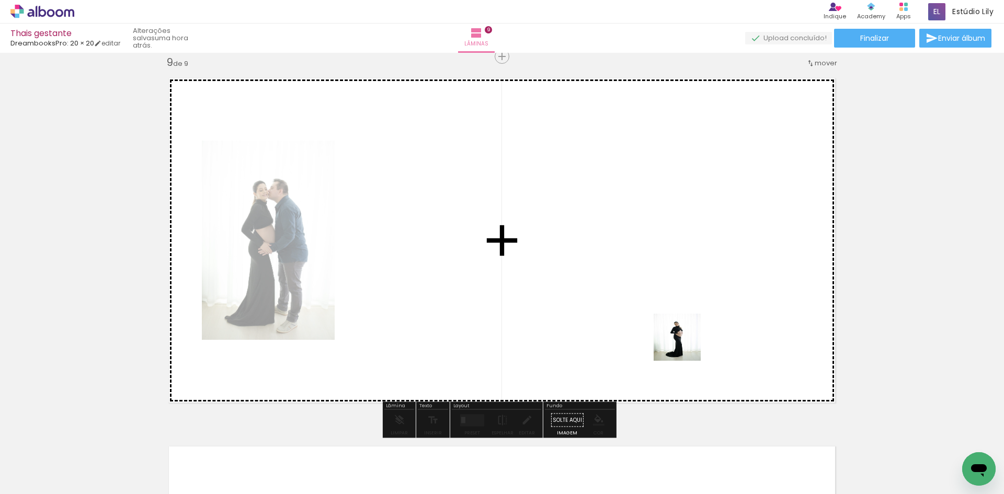
drag, startPoint x: 957, startPoint y: 450, endPoint x: 685, endPoint y: 345, distance: 291.4
click at [685, 345] on quentale-workspace at bounding box center [502, 247] width 1004 height 494
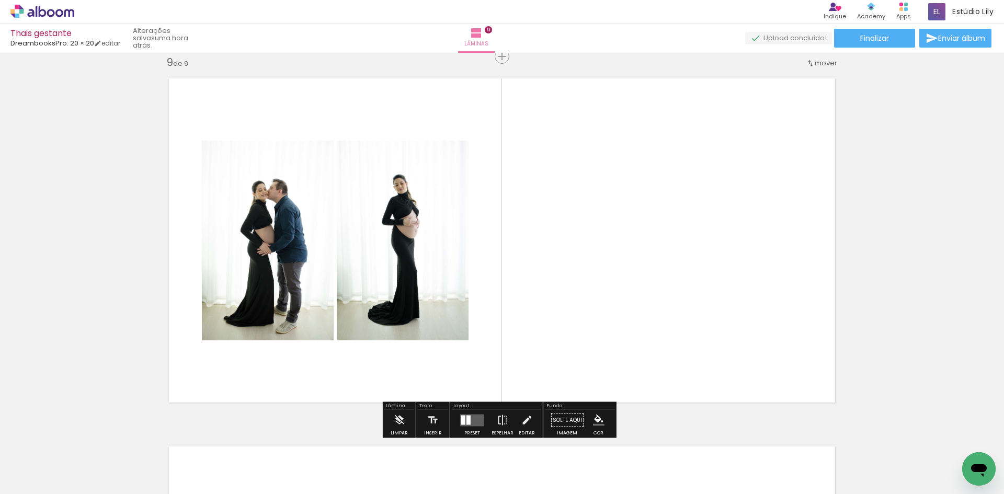
click at [473, 420] on quentale-layouter at bounding box center [472, 420] width 24 height 12
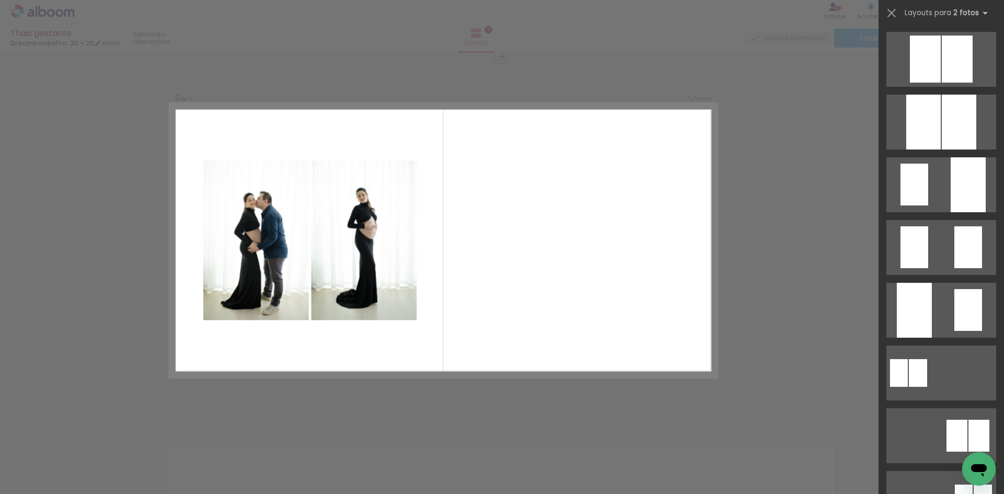
scroll to position [0, 0]
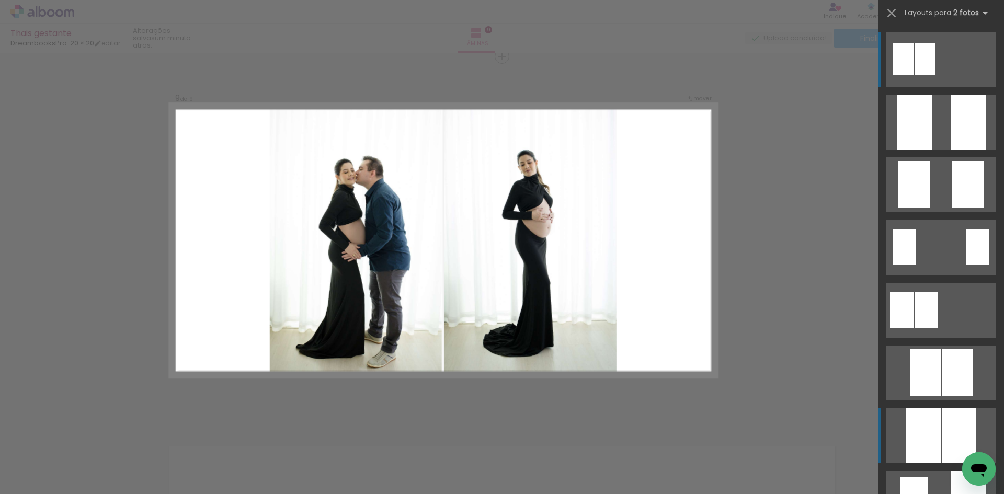
click at [931, 449] on div at bounding box center [924, 436] width 35 height 55
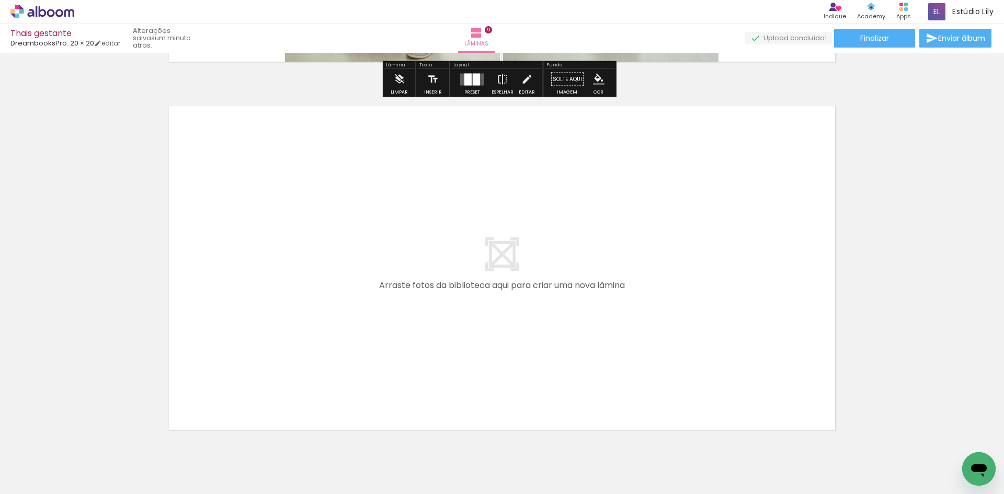
scroll to position [3326, 0]
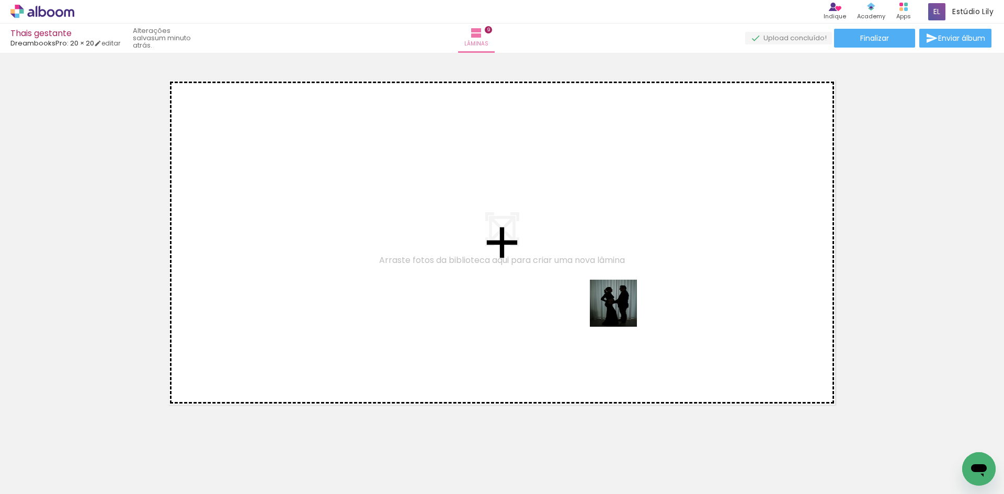
drag, startPoint x: 860, startPoint y: 459, endPoint x: 571, endPoint y: 292, distance: 333.5
click at [571, 292] on quentale-workspace at bounding box center [502, 247] width 1004 height 494
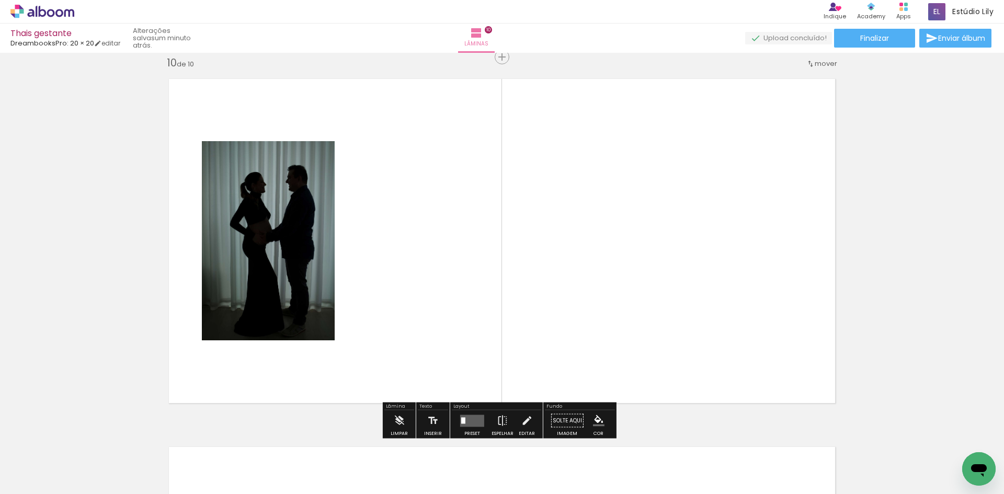
scroll to position [3328, 0]
click at [472, 412] on div at bounding box center [472, 420] width 28 height 21
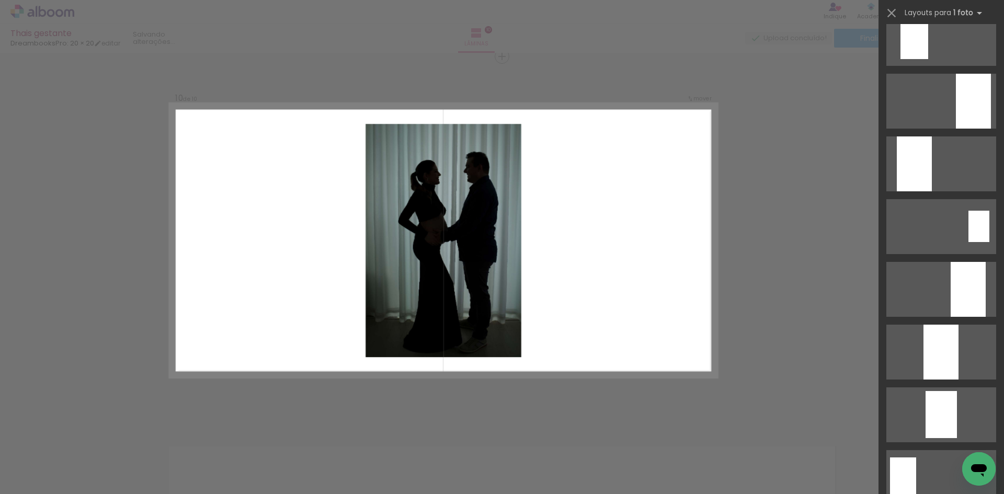
scroll to position [0, 0]
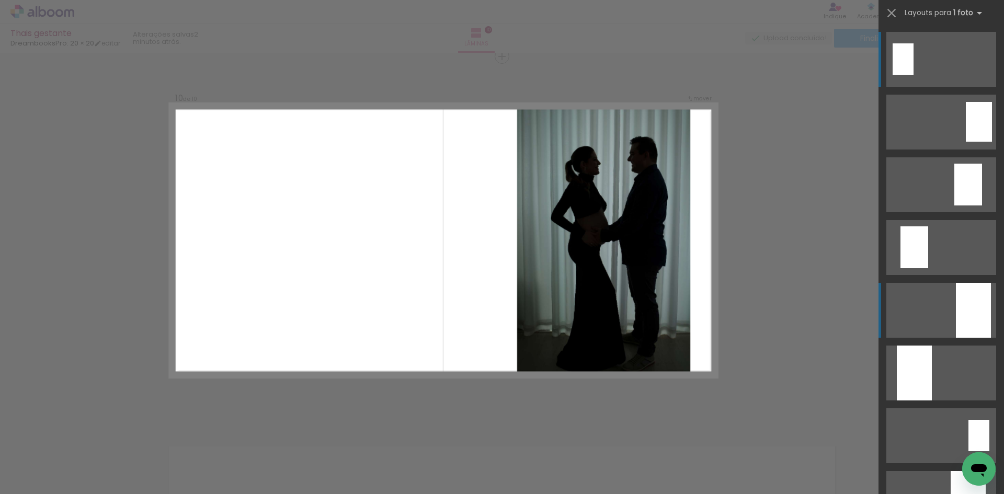
click at [990, 298] on quentale-layouter at bounding box center [942, 310] width 110 height 55
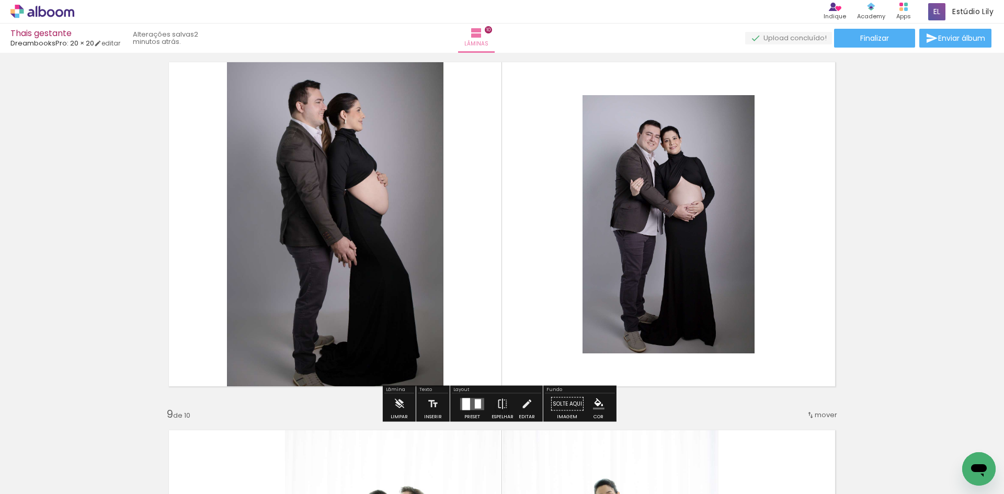
scroll to position [2543, 0]
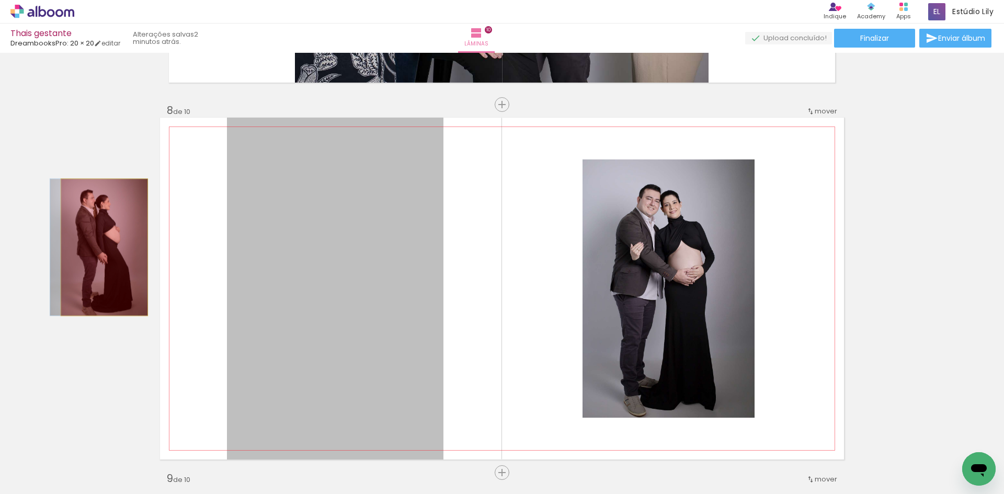
drag, startPoint x: 298, startPoint y: 221, endPoint x: 100, endPoint y: 247, distance: 198.9
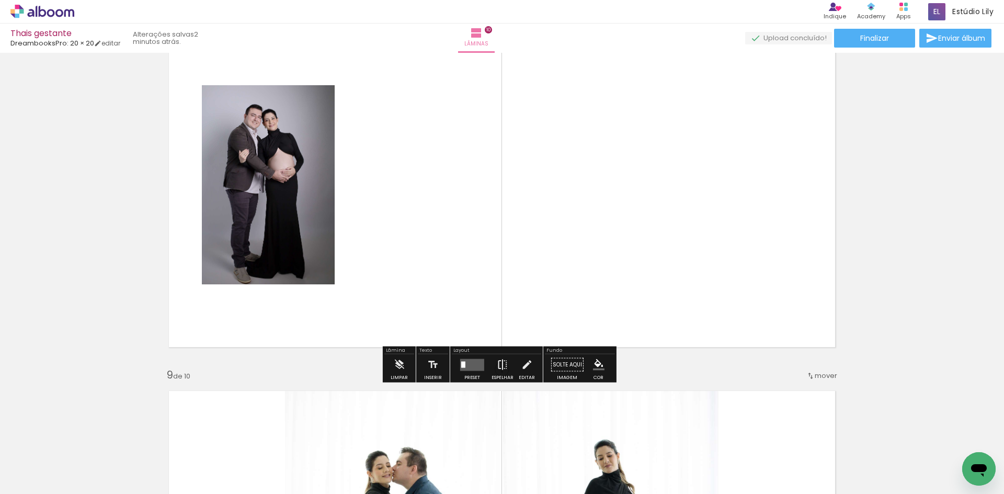
scroll to position [2648, 0]
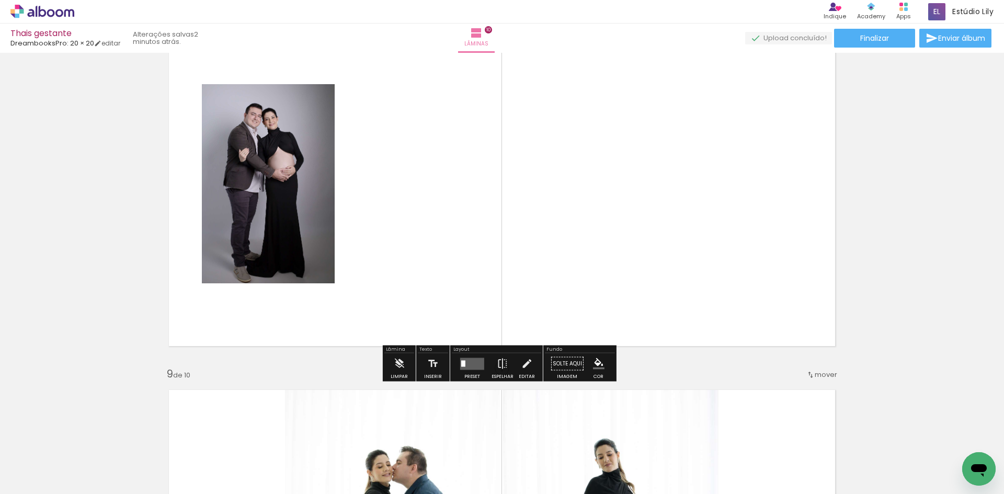
click at [471, 363] on quentale-layouter at bounding box center [472, 364] width 24 height 12
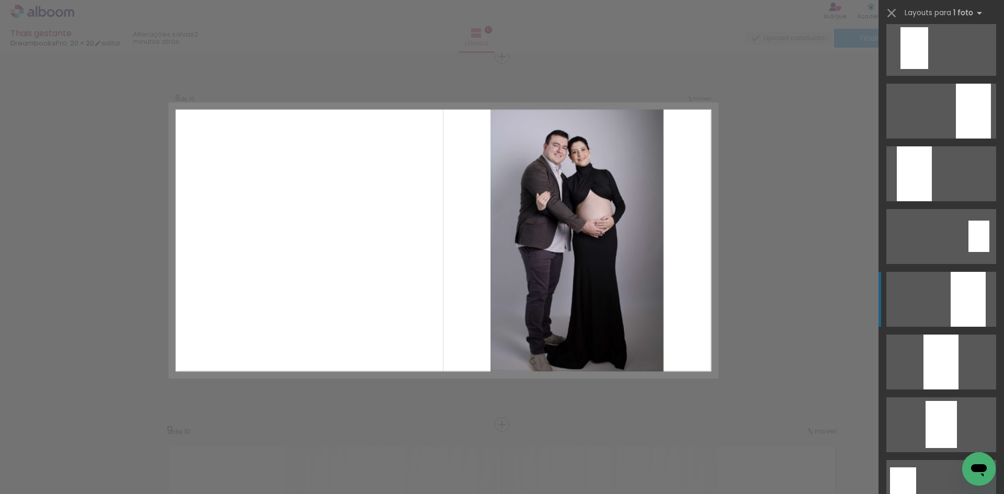
scroll to position [209, 0]
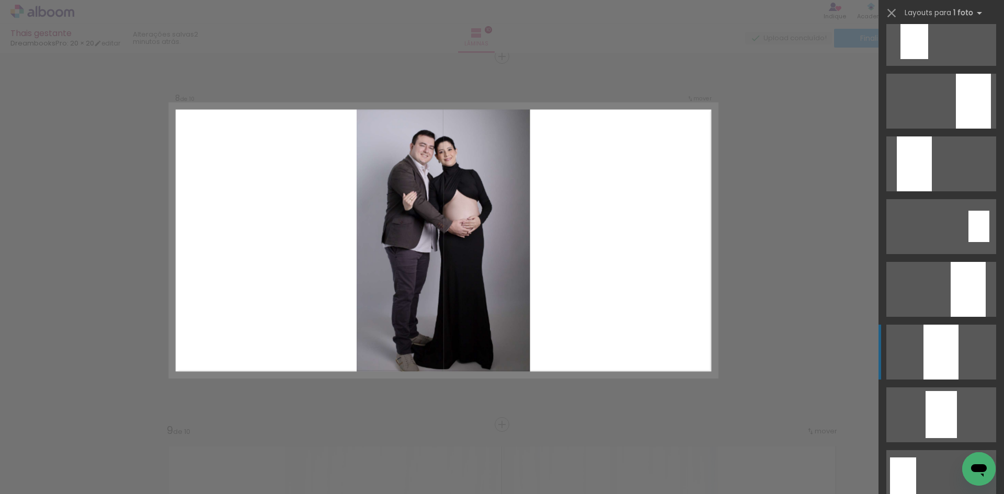
click at [965, 375] on quentale-layouter at bounding box center [942, 352] width 110 height 55
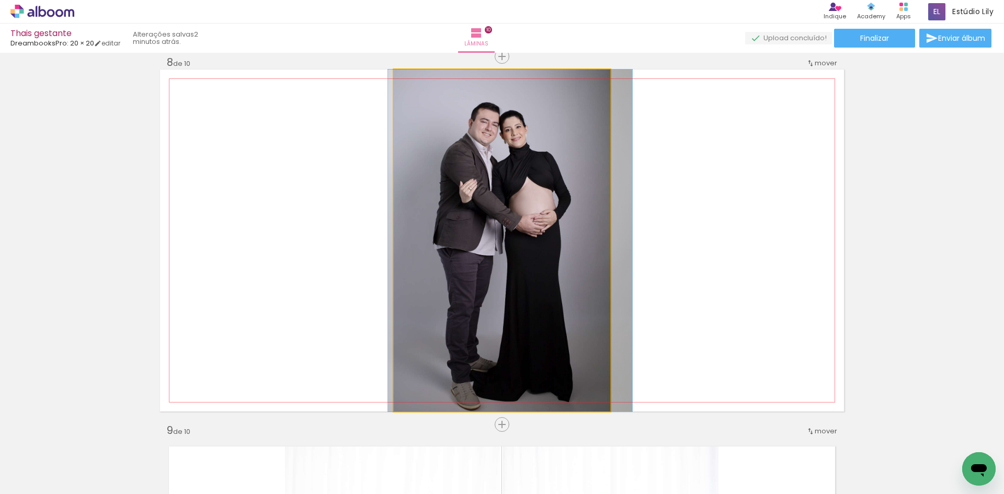
drag, startPoint x: 540, startPoint y: 218, endPoint x: 549, endPoint y: 218, distance: 8.4
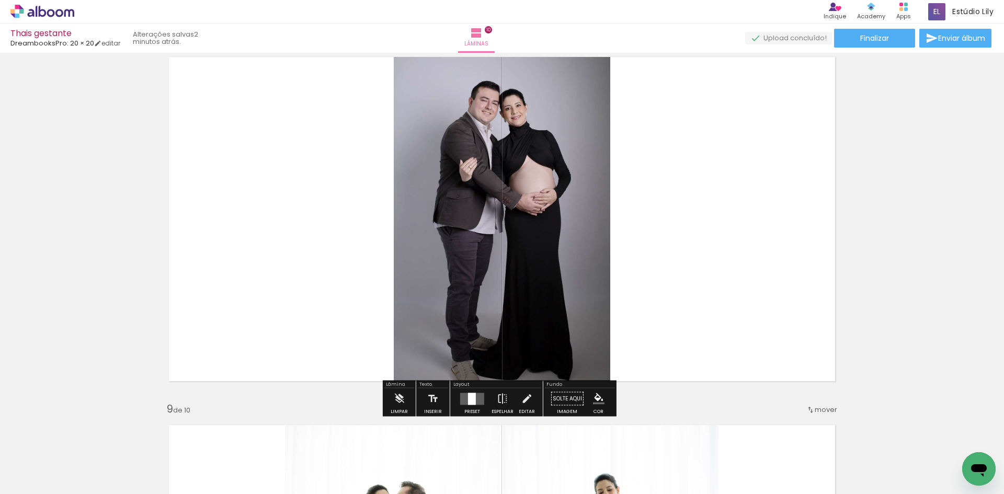
scroll to position [2676, 0]
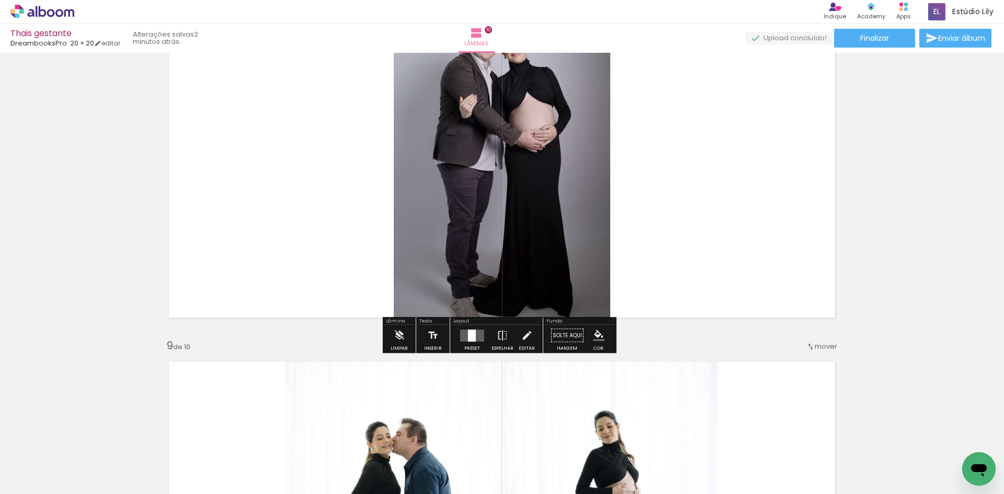
click at [599, 339] on iron-icon "color picker" at bounding box center [599, 336] width 12 height 12
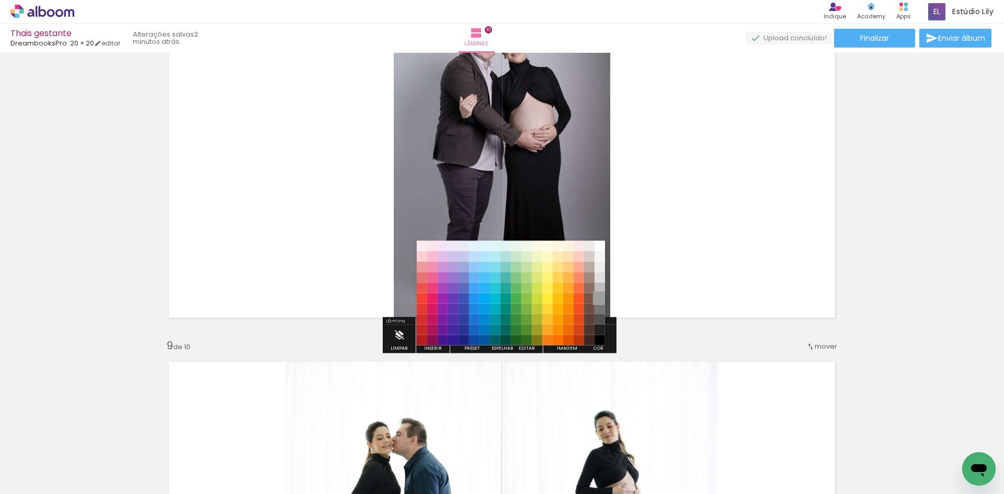
click at [601, 297] on paper-item "#9e9e9e" at bounding box center [600, 298] width 10 height 10
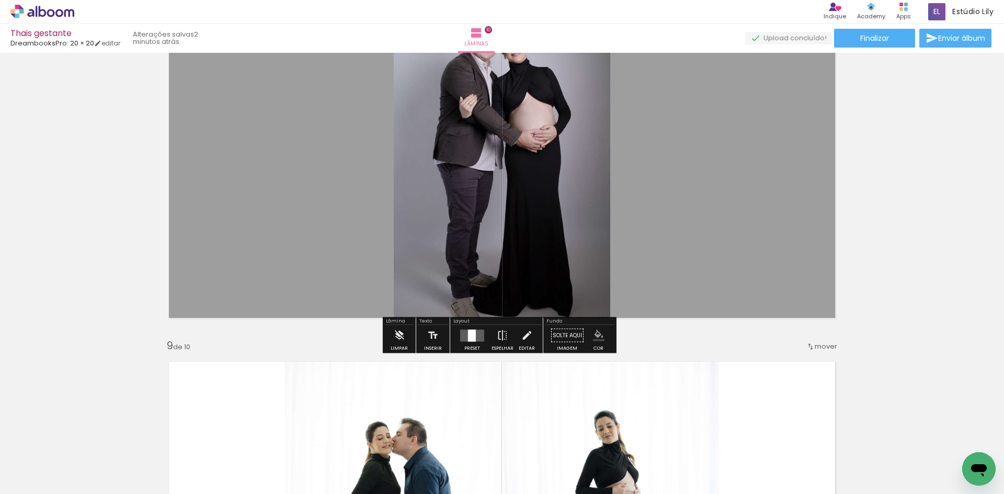
click at [598, 338] on iron-icon "color picker" at bounding box center [599, 336] width 12 height 12
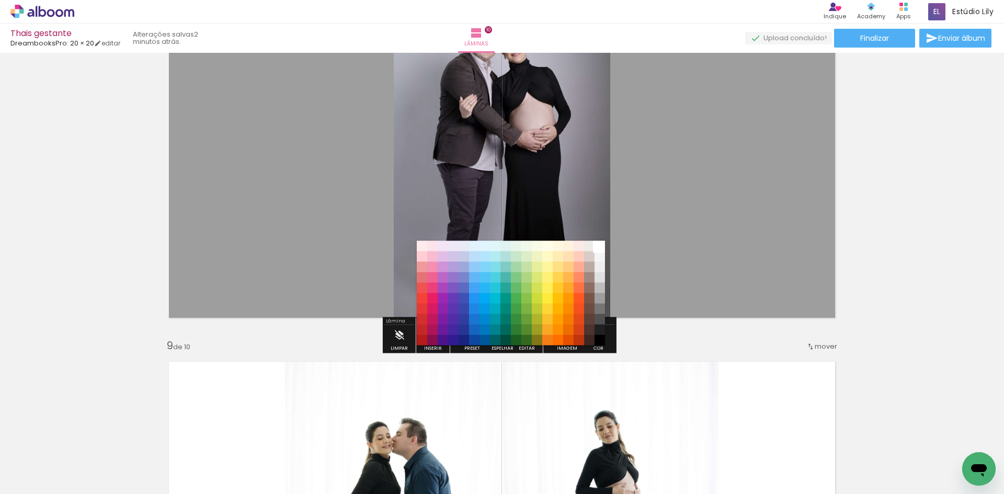
click at [601, 247] on paper-item "#ffffff" at bounding box center [600, 246] width 10 height 10
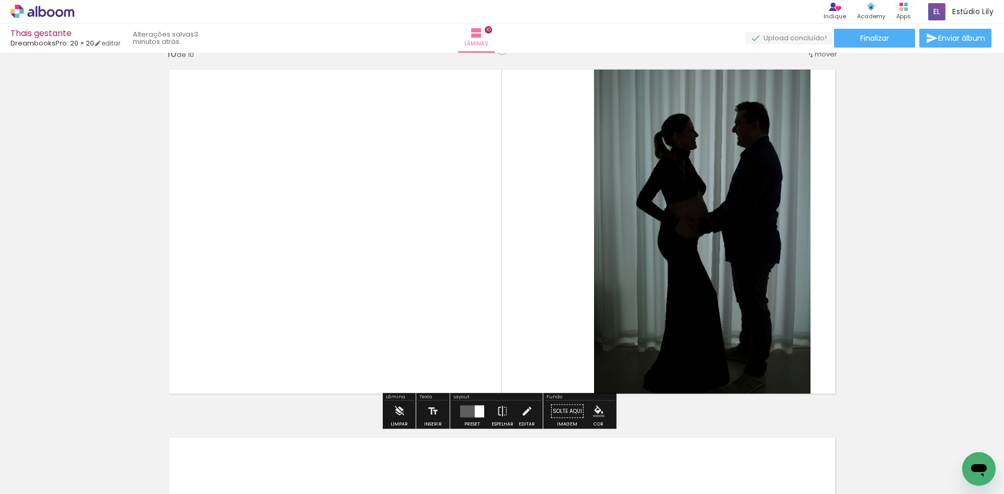
scroll to position [3408, 0]
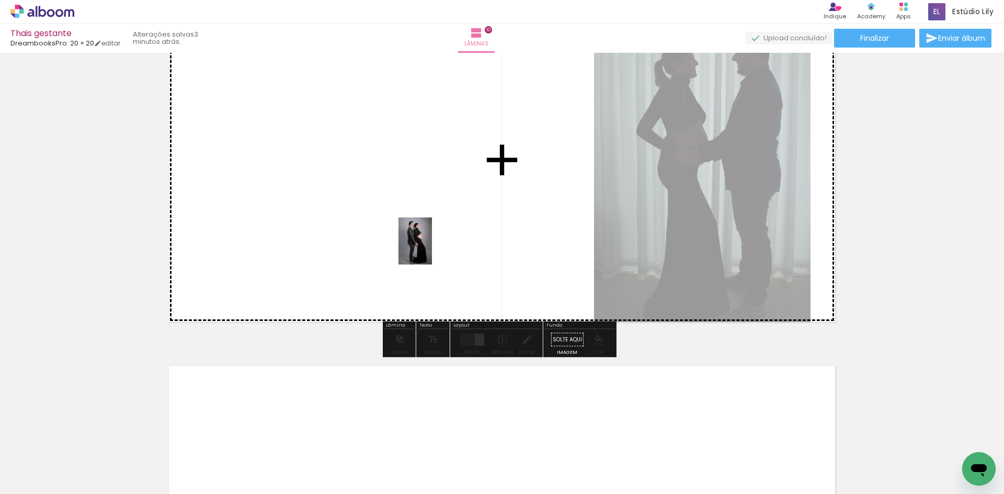
drag, startPoint x: 734, startPoint y: 468, endPoint x: 430, endPoint y: 249, distance: 374.8
click at [430, 249] on quentale-workspace at bounding box center [502, 247] width 1004 height 494
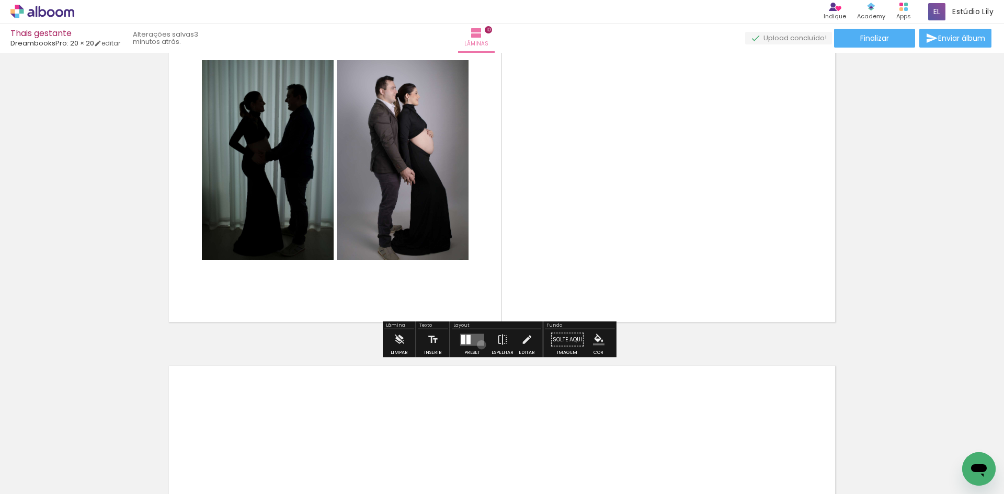
click at [479, 345] on quentale-layouter at bounding box center [472, 340] width 24 height 12
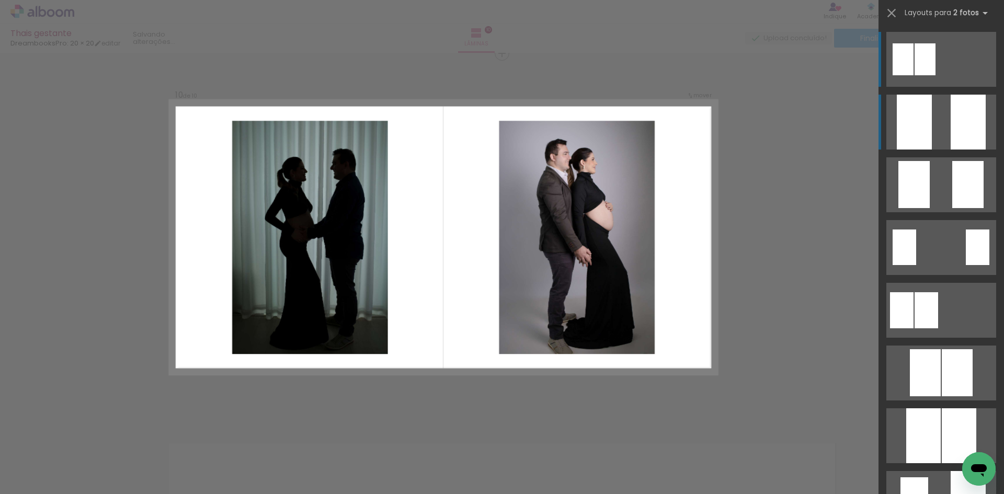
scroll to position [3328, 0]
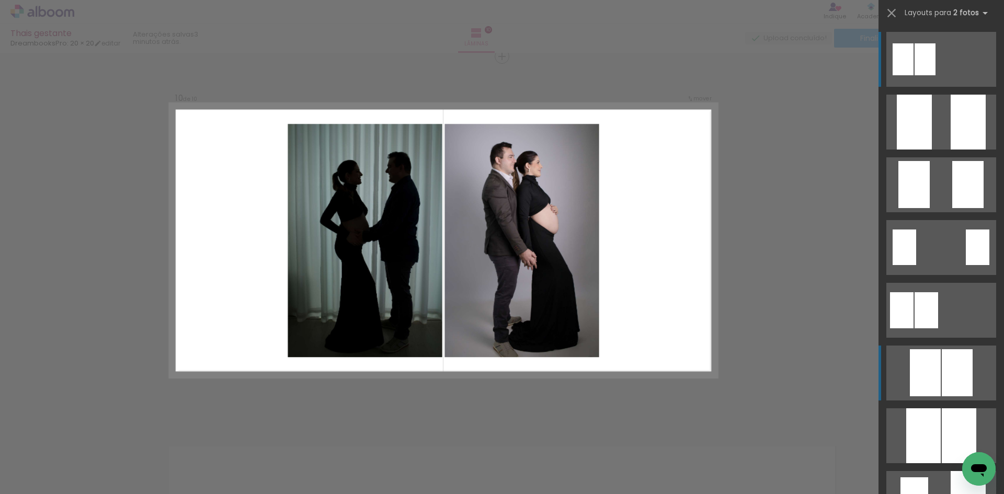
click at [936, 353] on div at bounding box center [925, 372] width 31 height 47
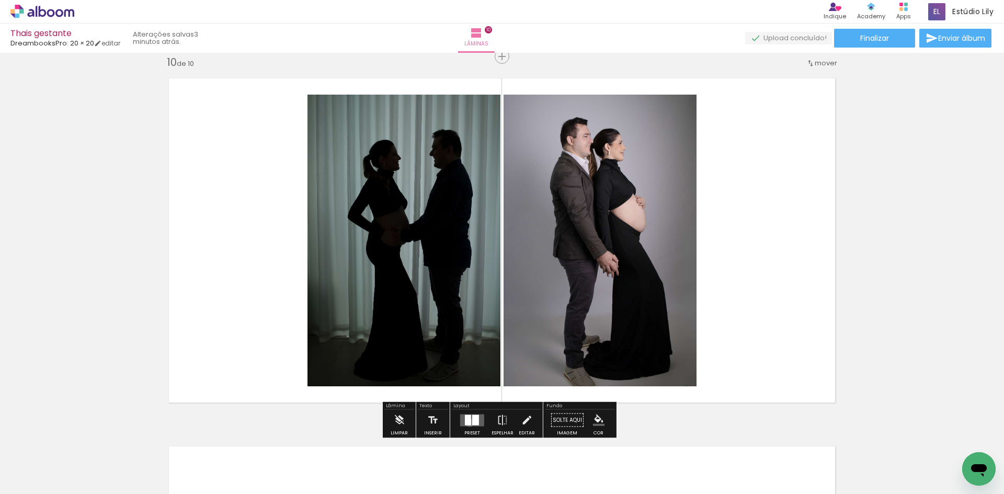
click at [467, 423] on div at bounding box center [468, 420] width 6 height 10
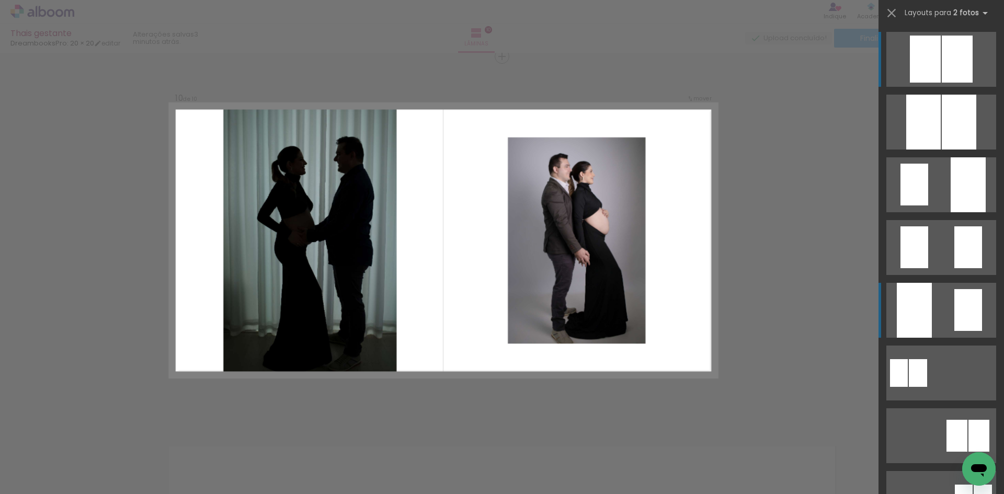
click at [918, 307] on div at bounding box center [914, 310] width 35 height 55
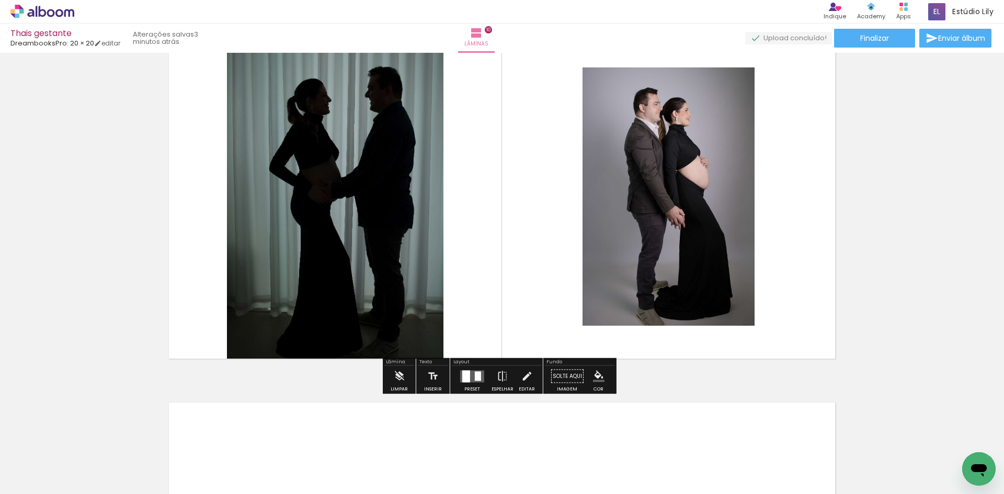
scroll to position [3433, 0]
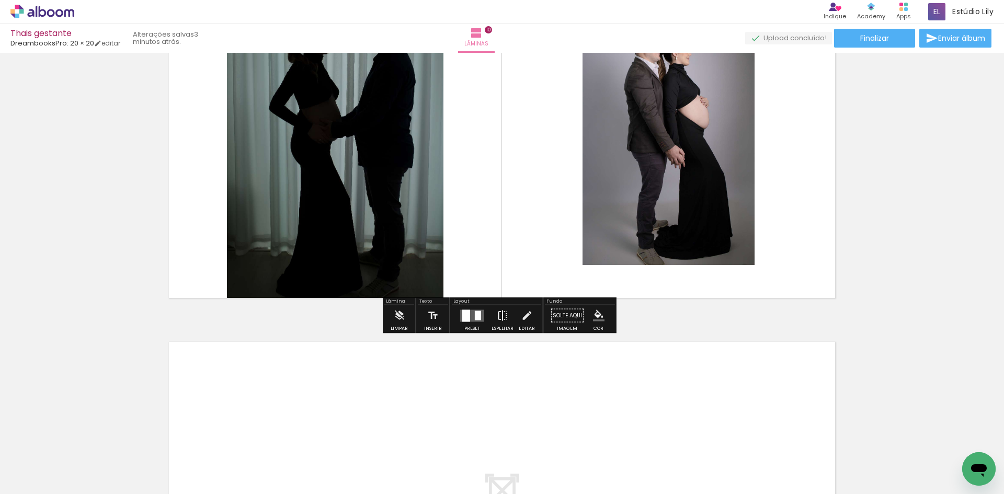
click at [504, 311] on iron-icon at bounding box center [503, 315] width 12 height 21
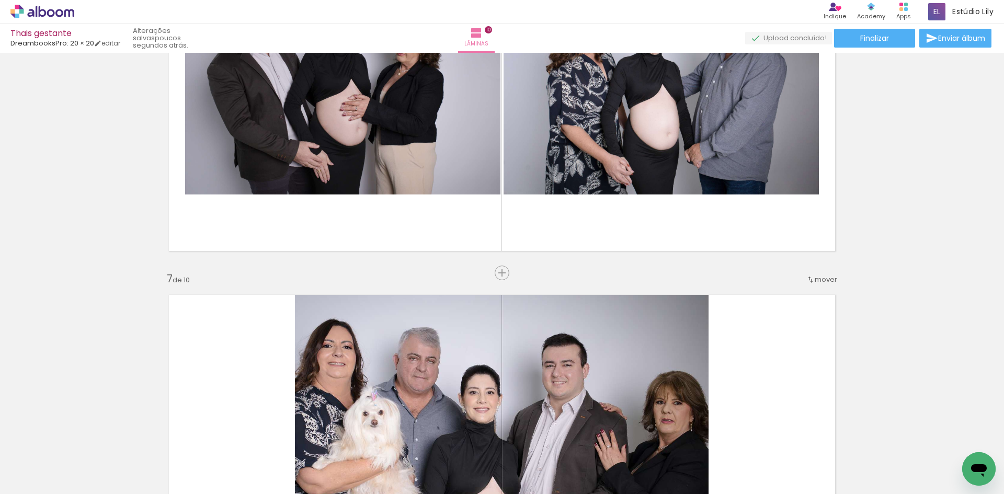
scroll to position [1937, 0]
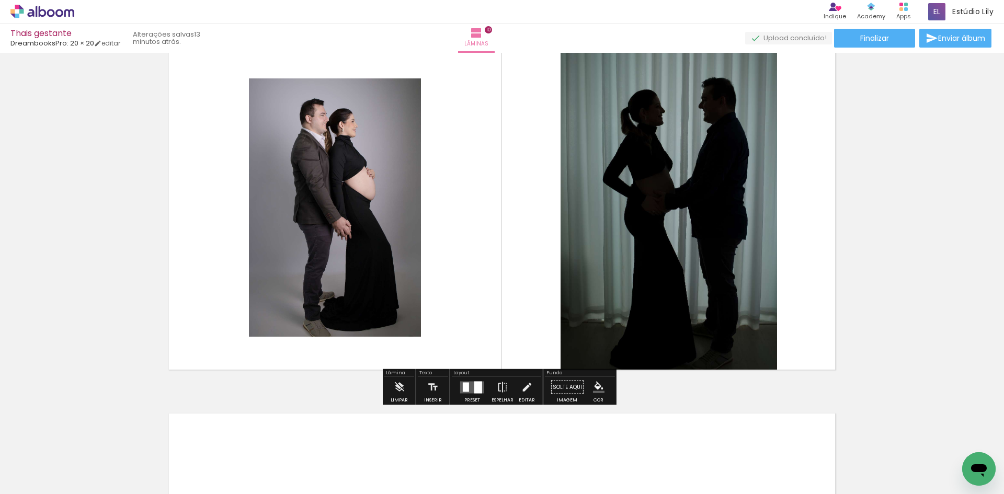
scroll to position [3349, 0]
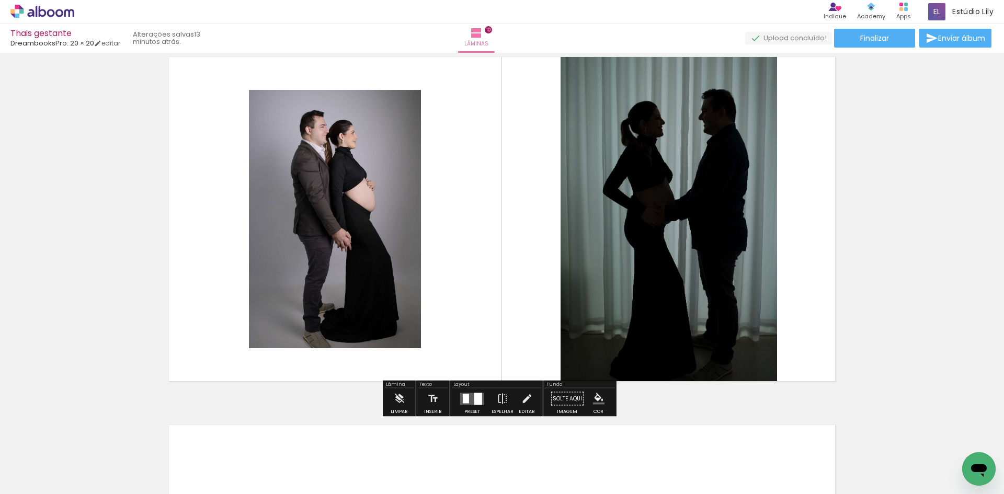
click at [857, 50] on div "Thais gestante DreambooksPro: 20 × 20 editar 13 minutos atrás. Lâminas 10 Final…" at bounding box center [502, 26] width 1004 height 53
click at [860, 41] on span "Finalizar" at bounding box center [874, 38] width 29 height 7
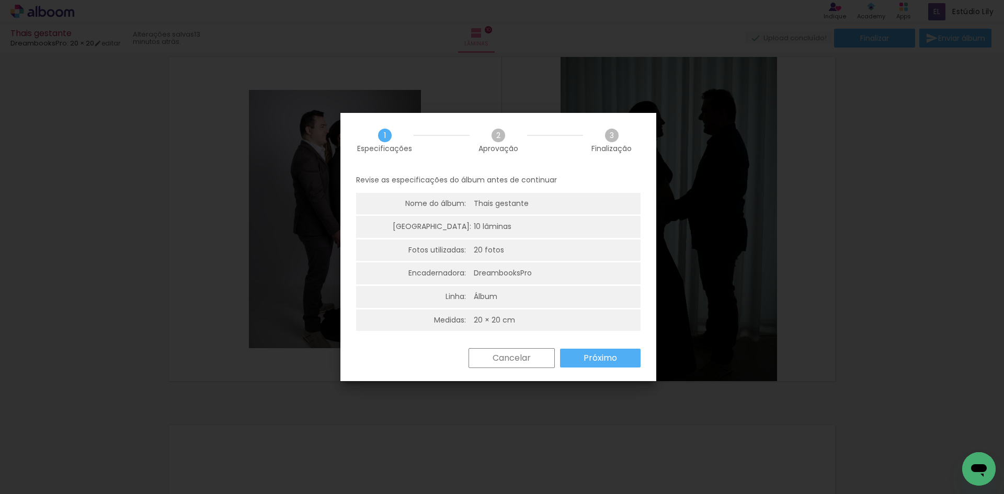
click at [595, 367] on paper-button "Próximo" at bounding box center [600, 358] width 81 height 19
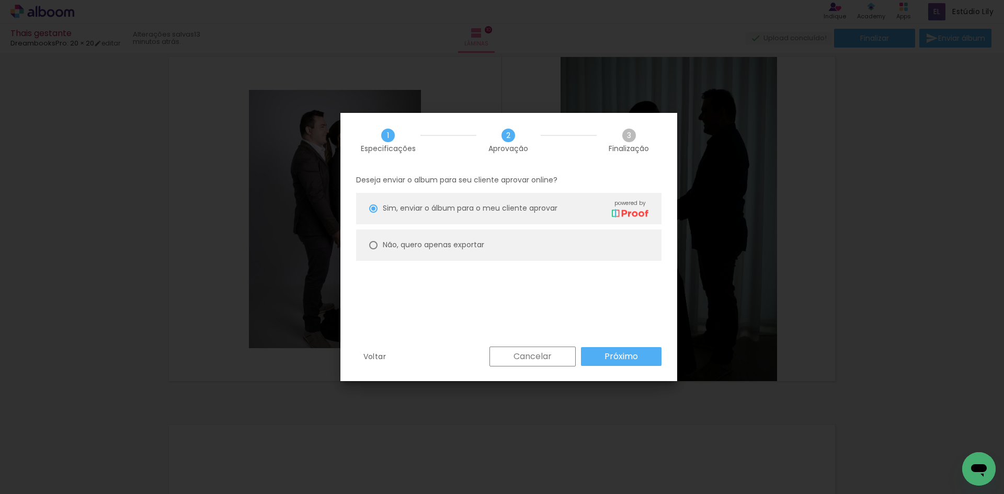
click at [638, 355] on paper-button "Próximo" at bounding box center [621, 356] width 81 height 19
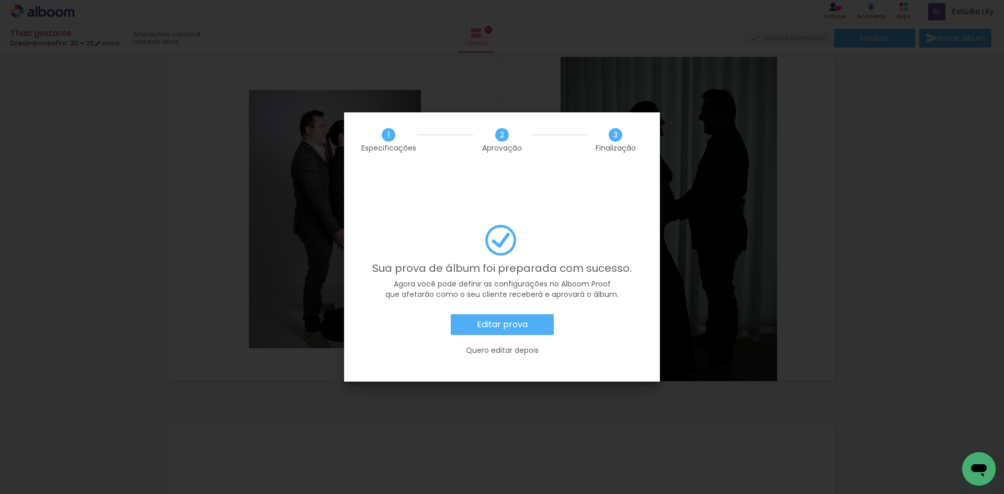
click at [0, 0] on slot "Editar prova" at bounding box center [0, 0] width 0 height 0
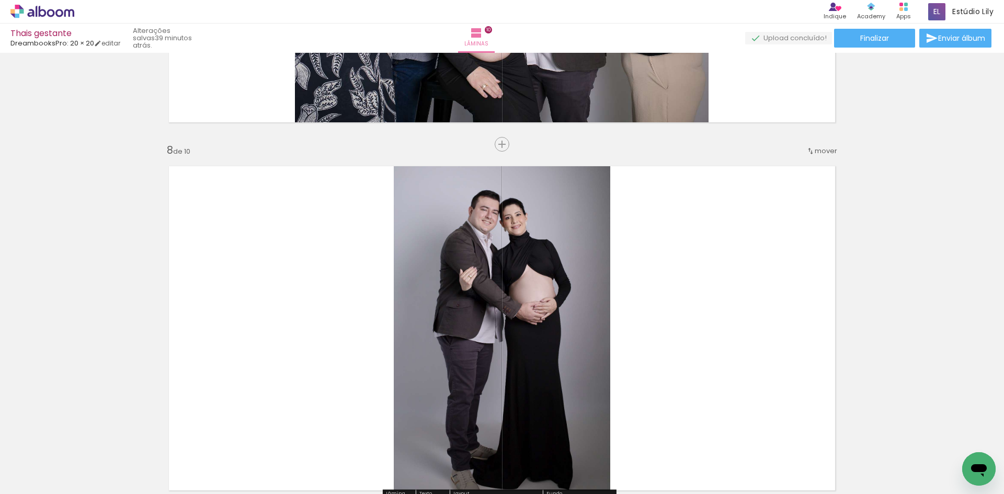
scroll to position [2512, 0]
